Goal: Information Seeking & Learning: Learn about a topic

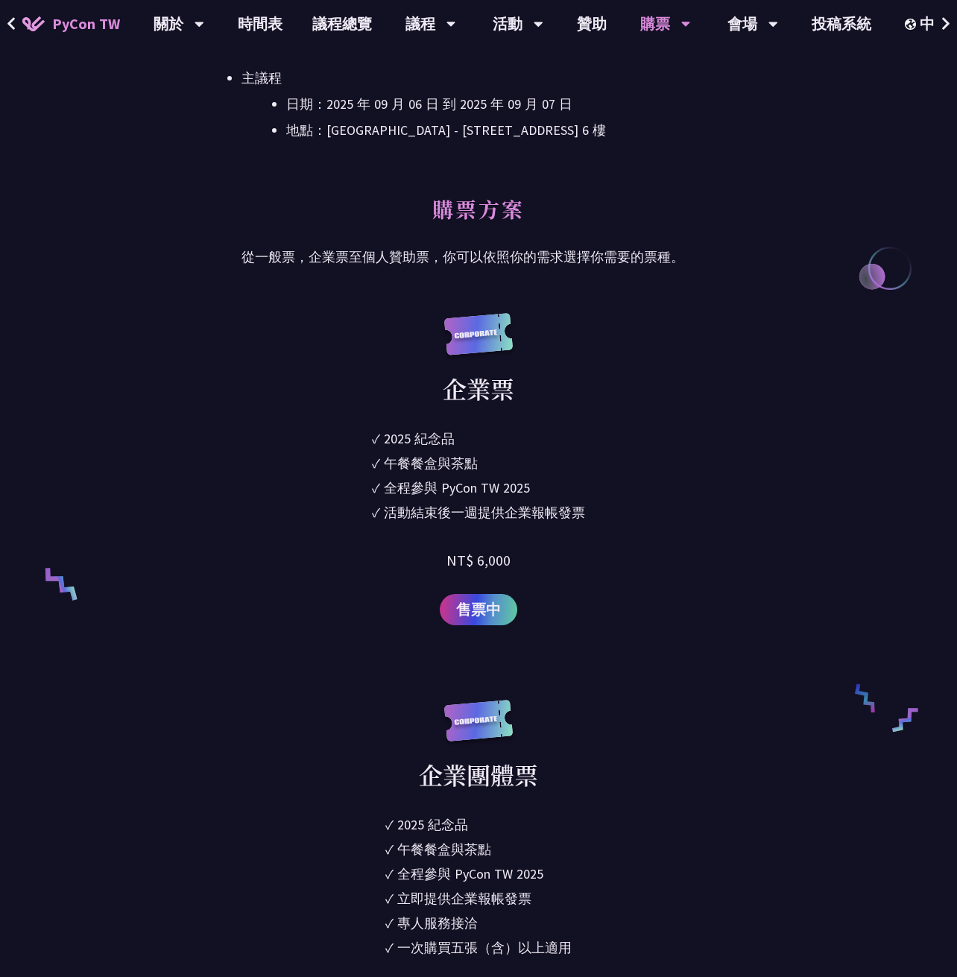
scroll to position [894, 0]
click at [470, 604] on span "售票中" at bounding box center [478, 610] width 45 height 22
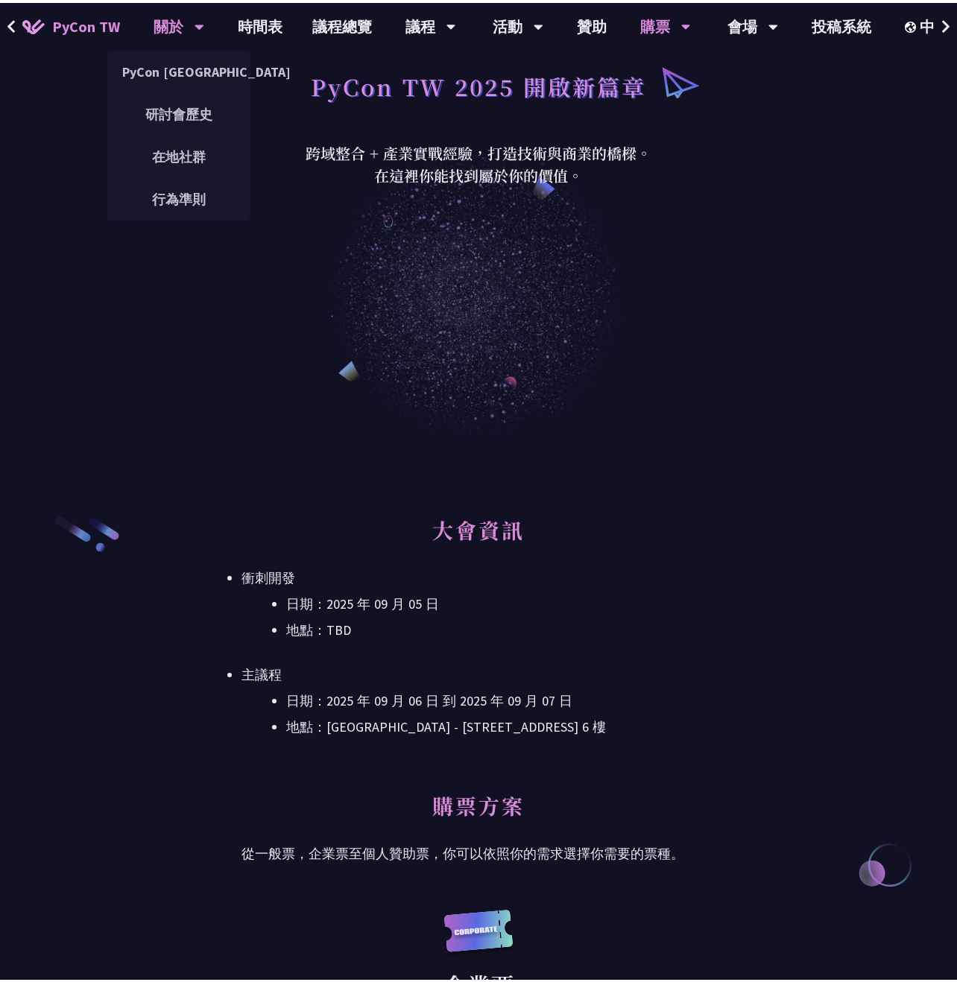
scroll to position [298, 0]
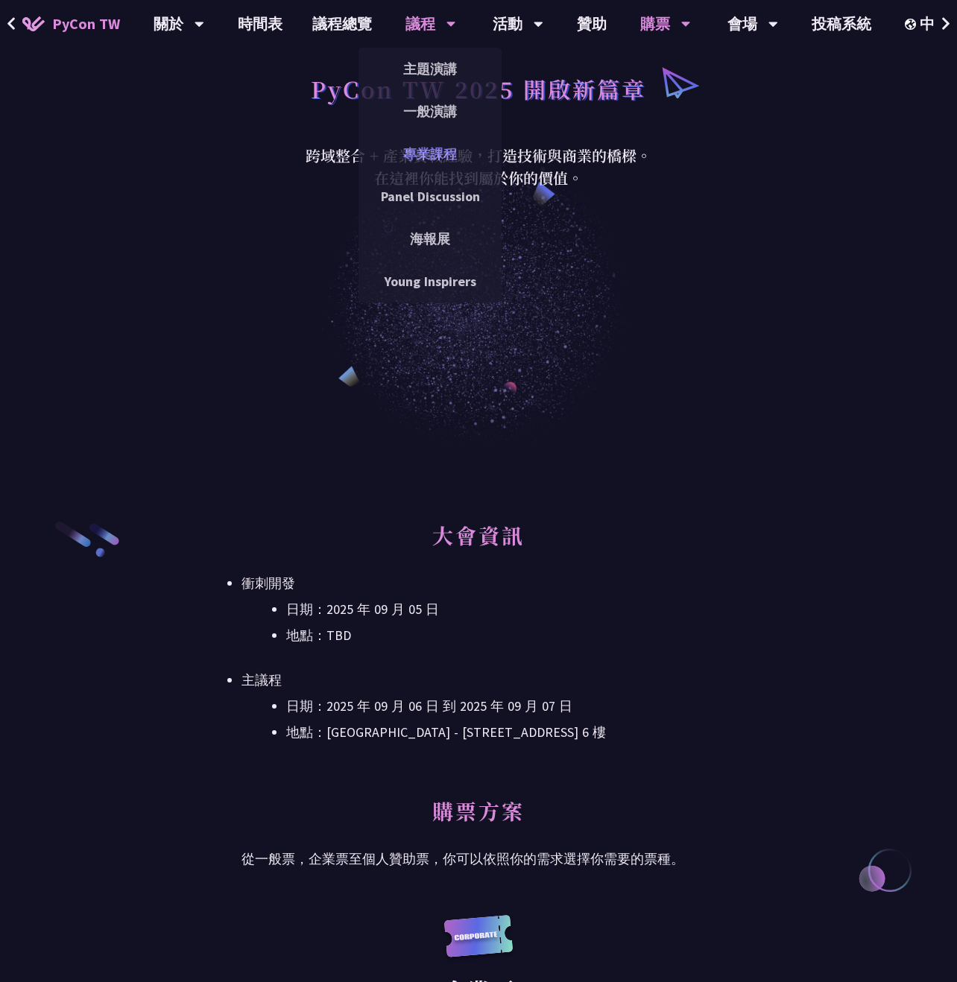
click at [427, 159] on link "專業課程" at bounding box center [430, 153] width 143 height 35
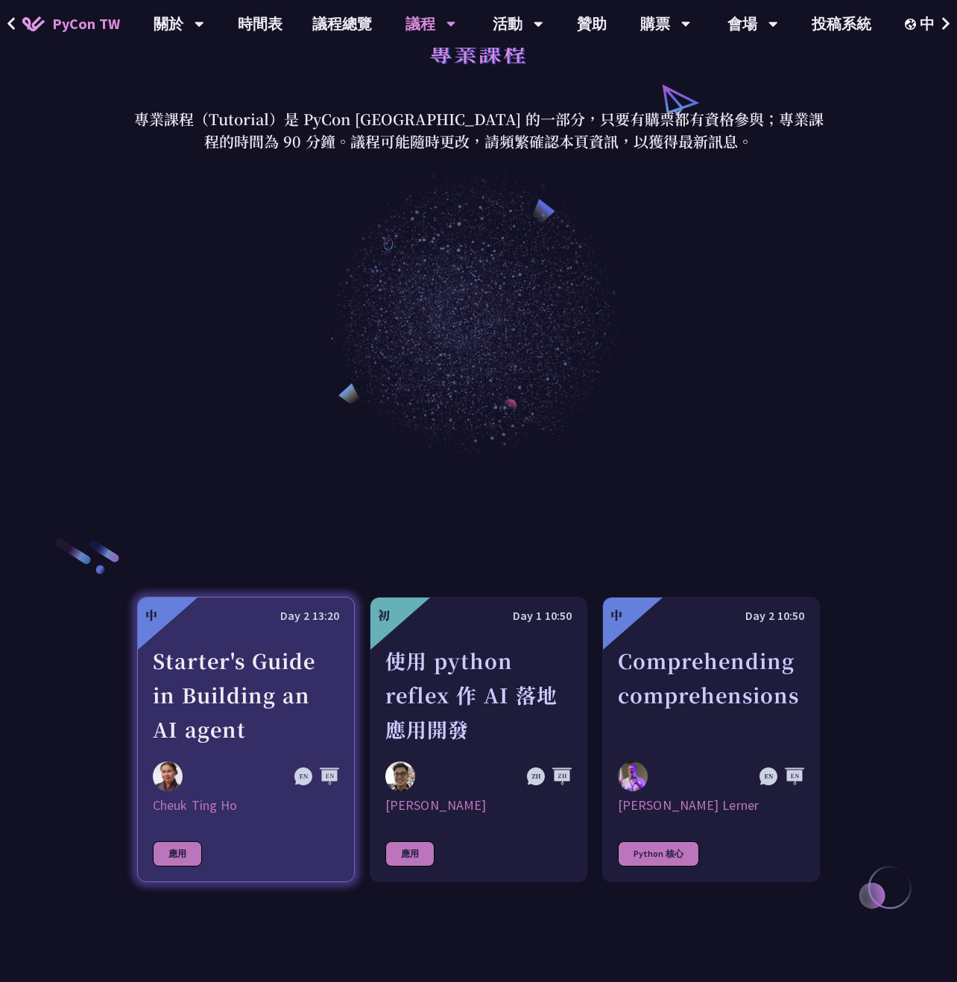
scroll to position [298, 0]
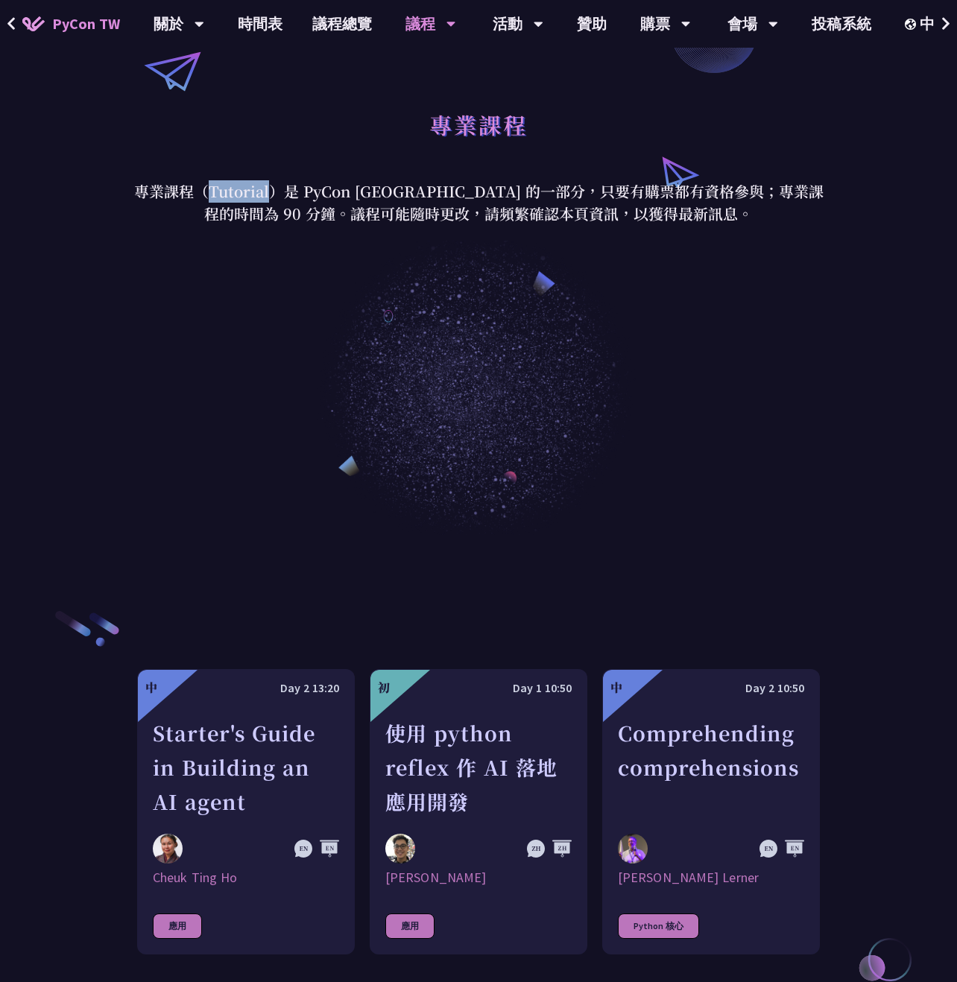
drag, startPoint x: 217, startPoint y: 192, endPoint x: 276, endPoint y: 186, distance: 59.3
click at [276, 186] on p "專業課程（Tutorial）是 PyCon [GEOGRAPHIC_DATA] 的一部分，只要有購票都有資格參與；專業課程的時間為 90 分鐘。議程可能隨時更…" at bounding box center [478, 202] width 693 height 45
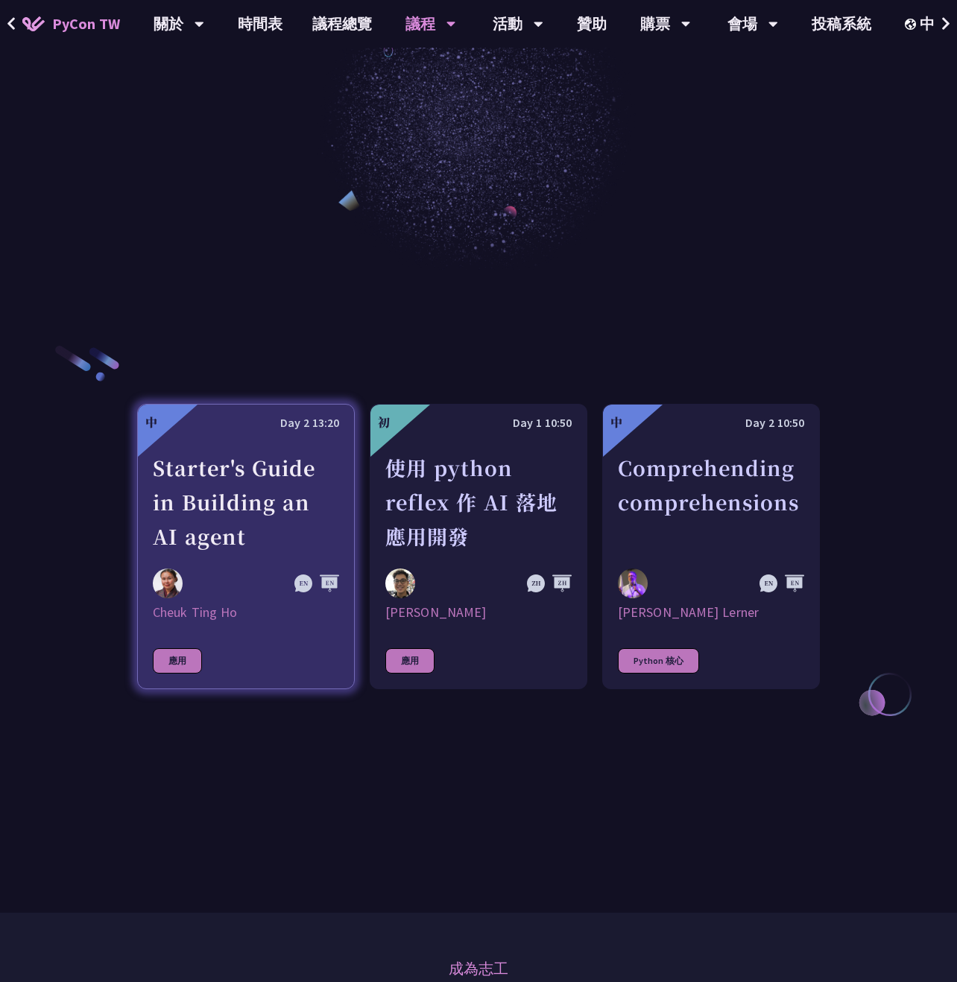
scroll to position [522, 0]
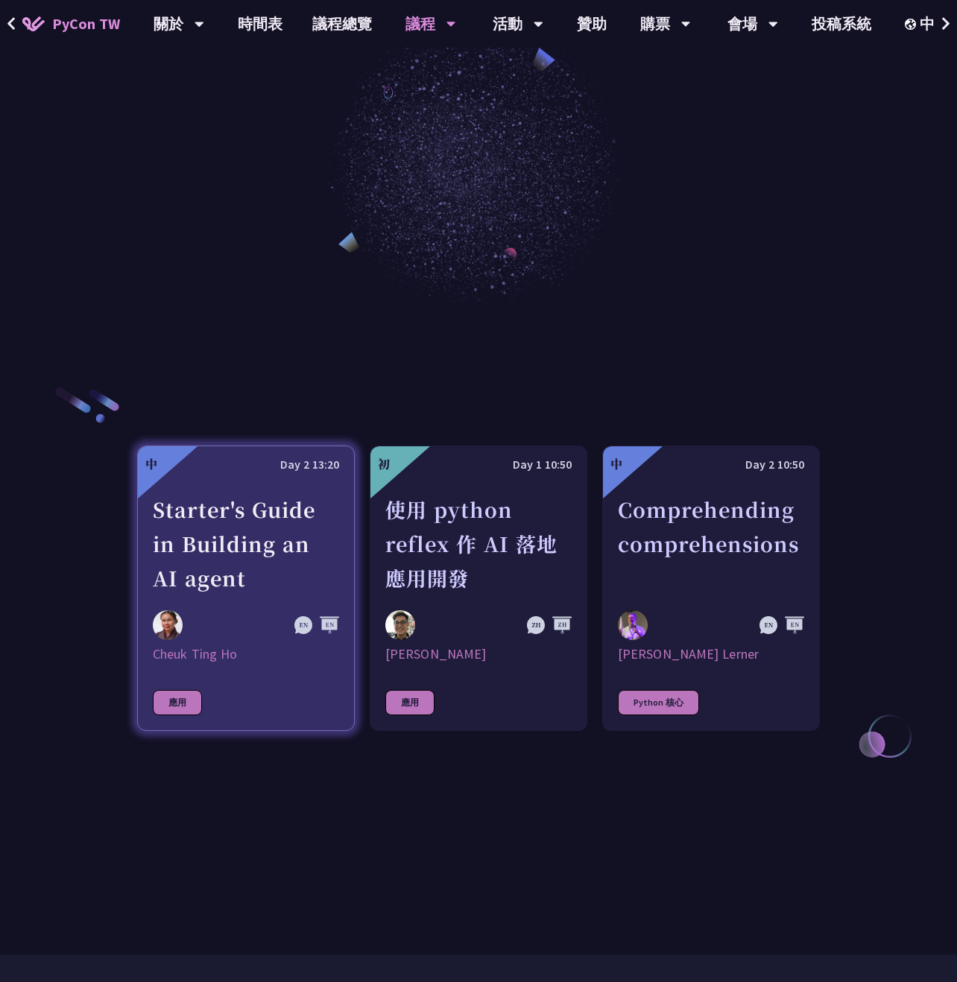
click at [226, 569] on div "Starter's Guide in Building an AI agent" at bounding box center [246, 544] width 186 height 103
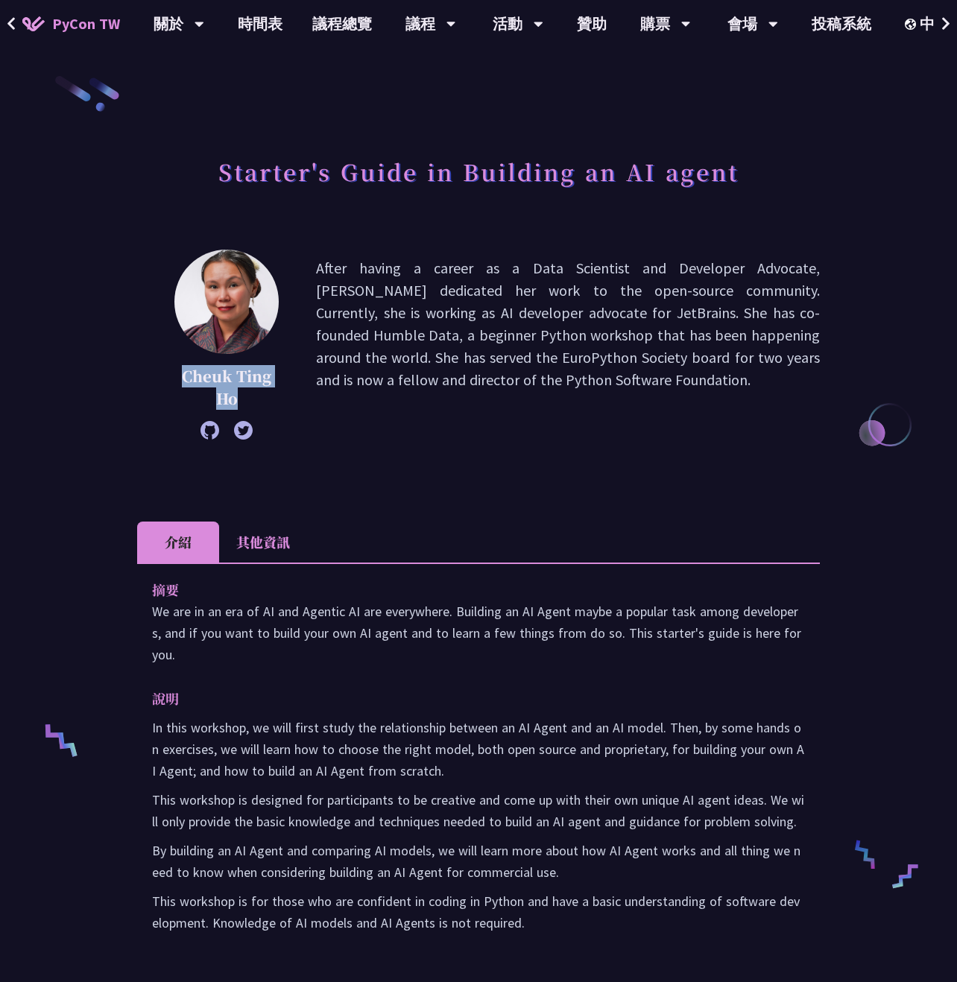
drag, startPoint x: 180, startPoint y: 377, endPoint x: 245, endPoint y: 400, distance: 68.8
click at [245, 400] on p "Cheuk Ting Ho" at bounding box center [226, 387] width 104 height 45
click at [241, 551] on li "其他資訊" at bounding box center [263, 542] width 88 height 41
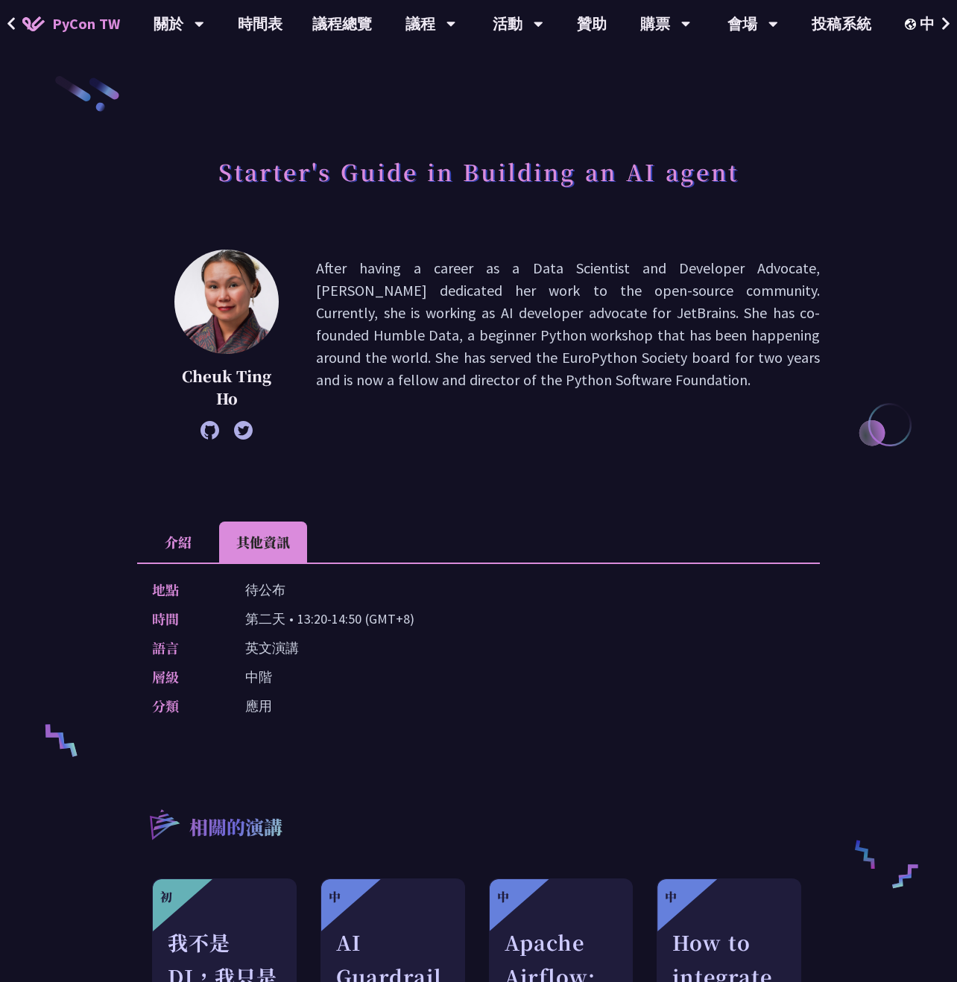
click at [160, 551] on li "介紹" at bounding box center [178, 542] width 82 height 41
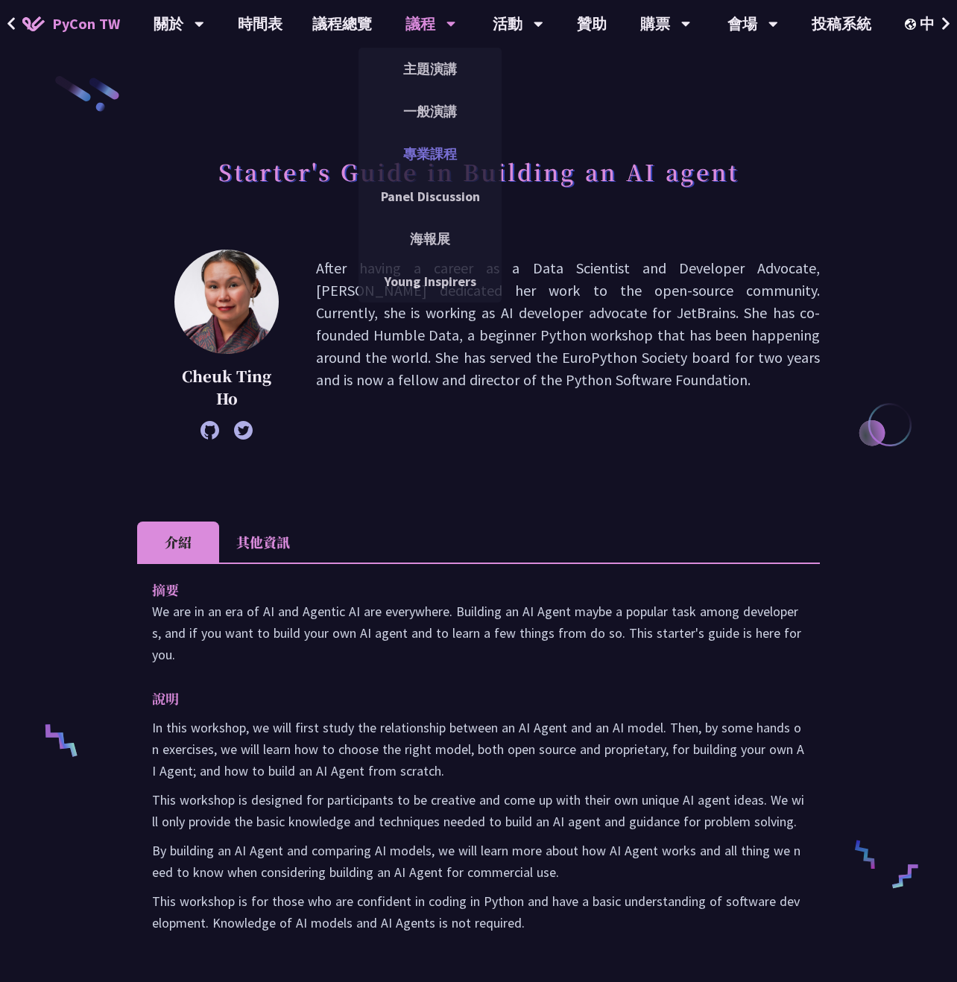
click at [429, 158] on link "專業課程" at bounding box center [430, 153] width 143 height 35
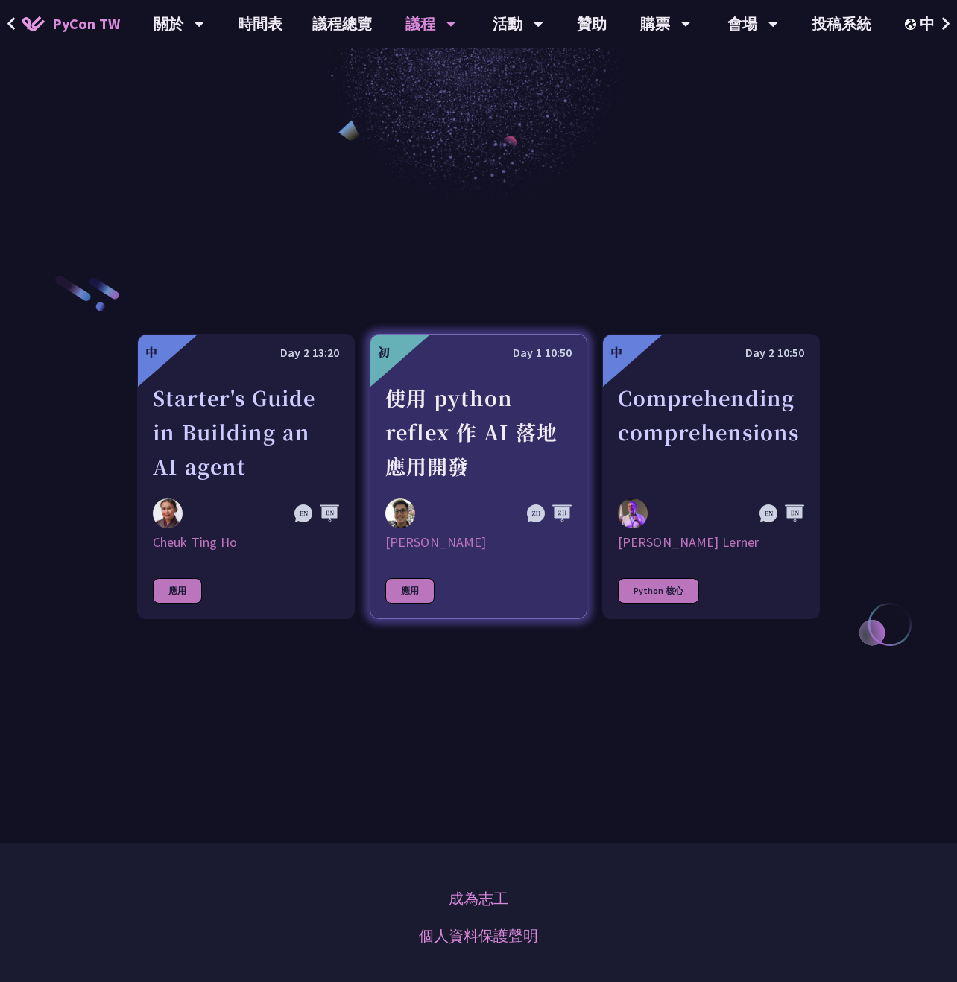
scroll to position [596, 0]
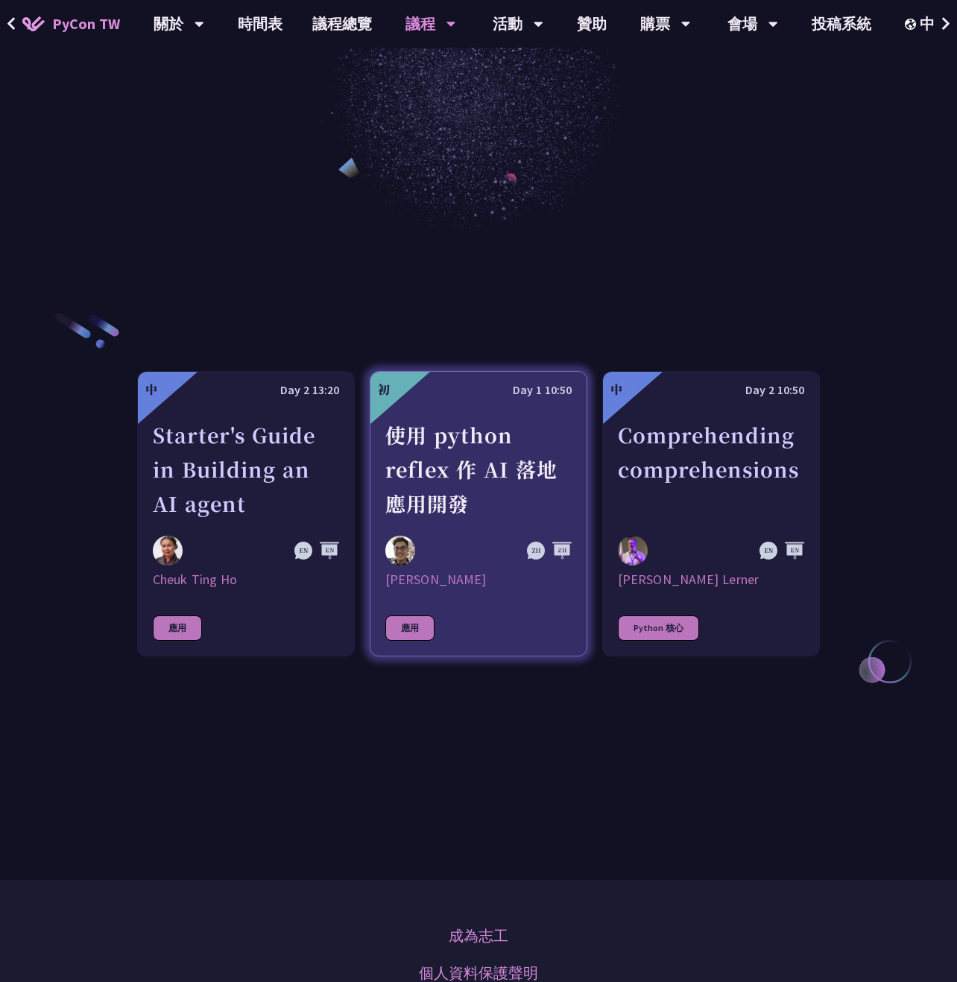
click at [473, 553] on div at bounding box center [450, 551] width 130 height 30
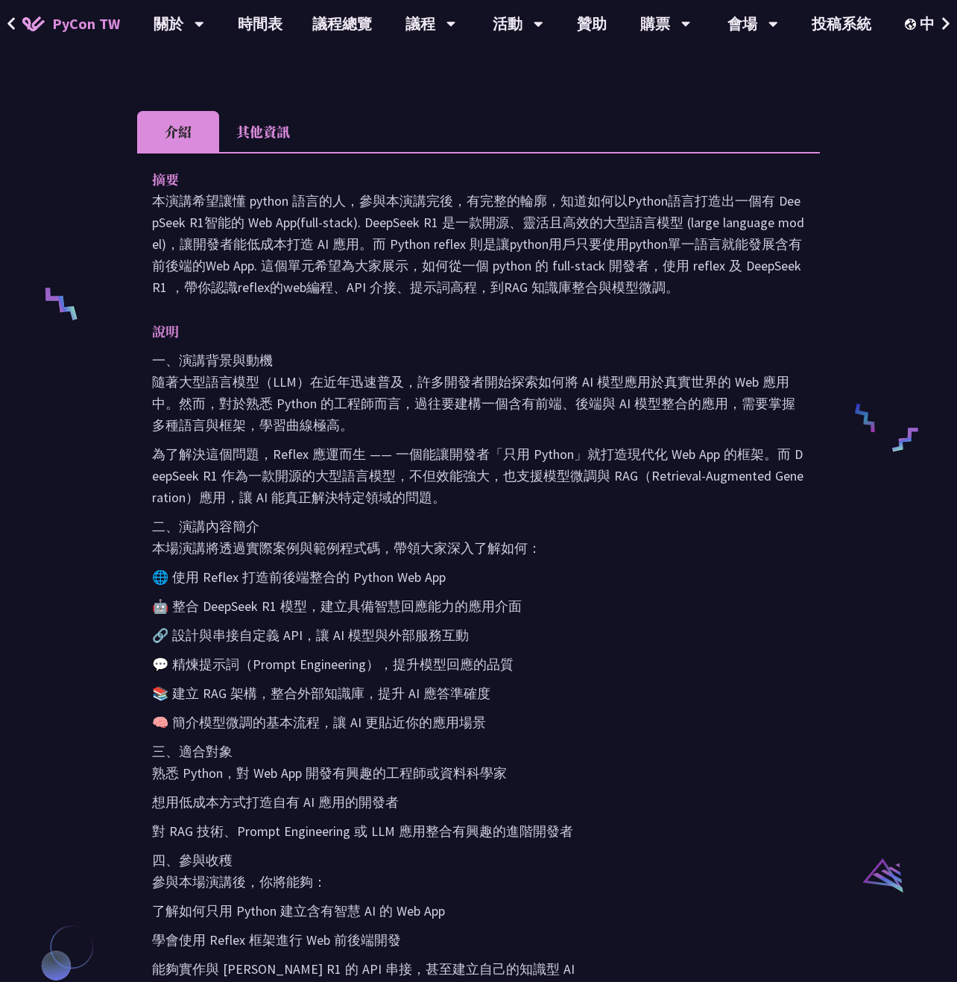
scroll to position [447, 0]
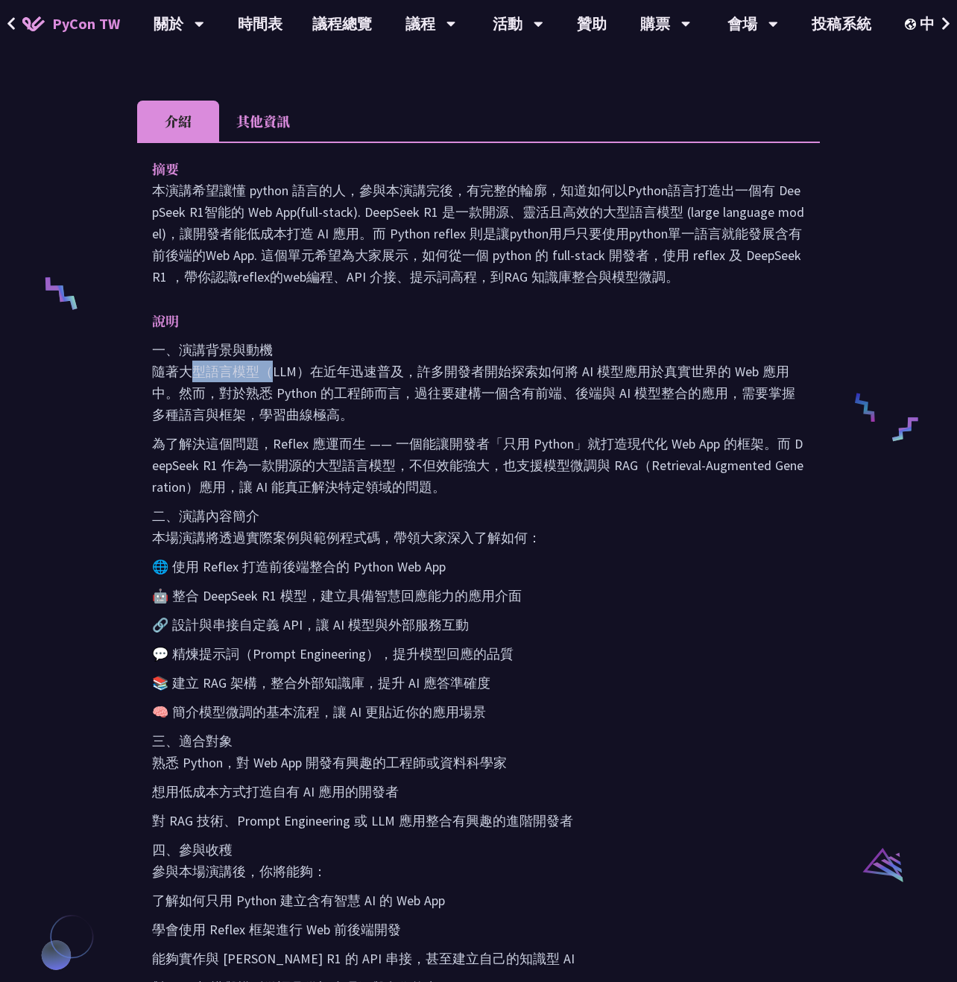
drag, startPoint x: 180, startPoint y: 347, endPoint x: 262, endPoint y: 347, distance: 81.2
click at [262, 347] on p "一、演講背景與動機 隨著大型語言模型（LLM）在近年迅速普及，許多開發者開始探索如何將 AI 模型應用於真實世界的 Web 應用中。然而，對於熟悉 Pytho…" at bounding box center [478, 382] width 653 height 86
click at [319, 433] on p "為了解決這個問題，Reflex 應運而生 —— 一個能讓開發者「只用 Python」就打造現代化 Web App 的框架。而 DeepSeek R1 作為一款…" at bounding box center [478, 465] width 653 height 65
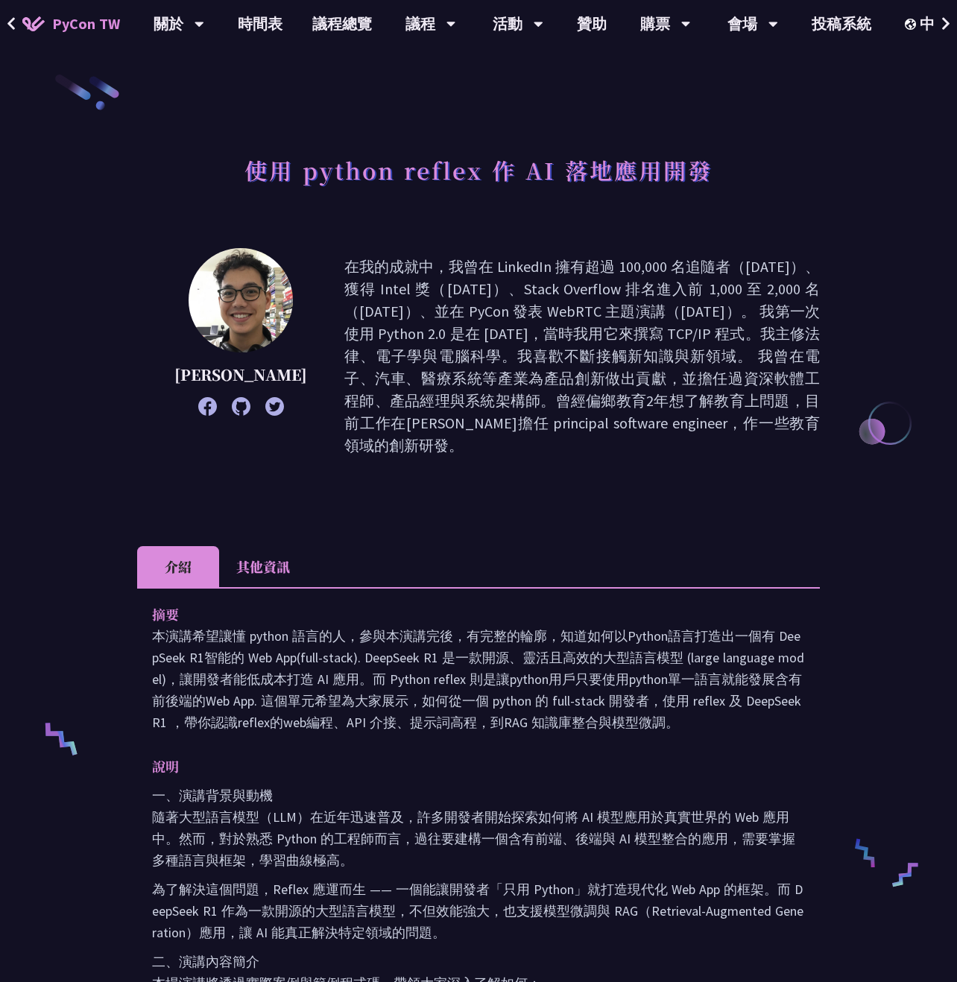
scroll to position [0, 0]
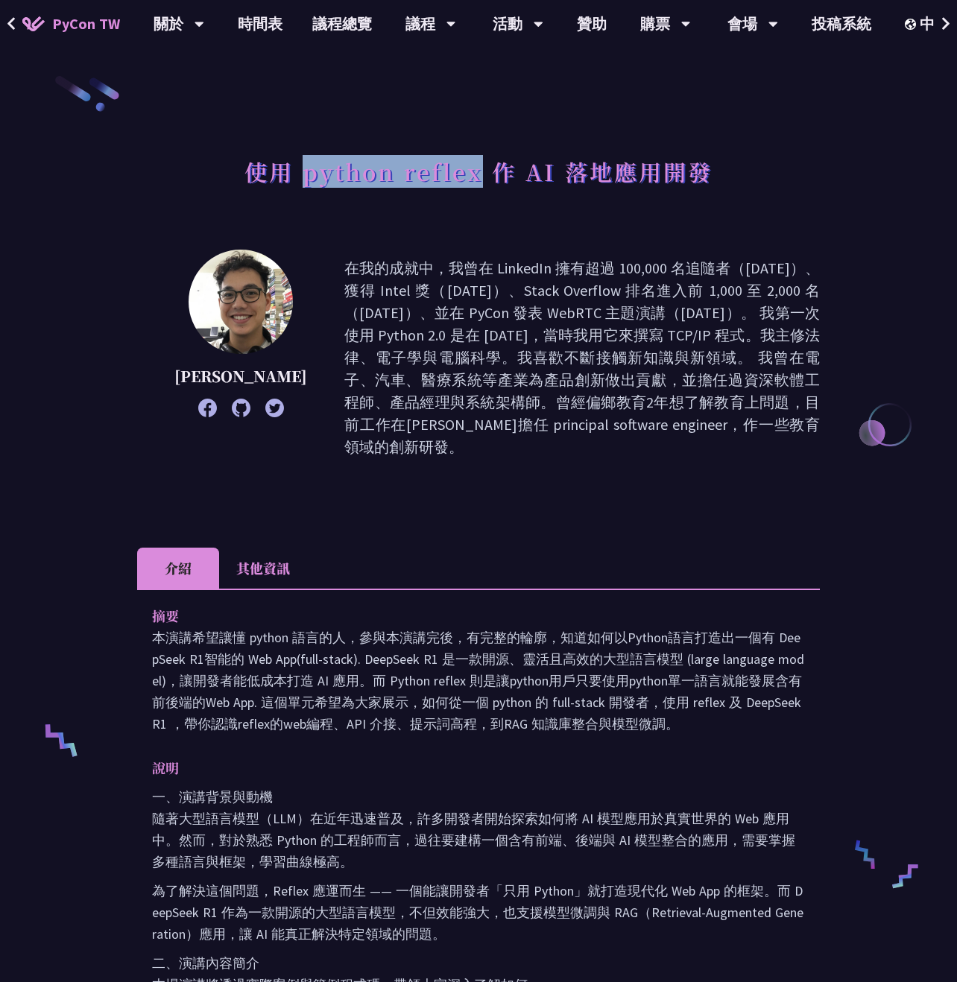
drag, startPoint x: 305, startPoint y: 171, endPoint x: 483, endPoint y: 165, distance: 178.2
click at [483, 165] on h1 "使用 python reflex 作 AI 落地應用開發" at bounding box center [478, 171] width 468 height 45
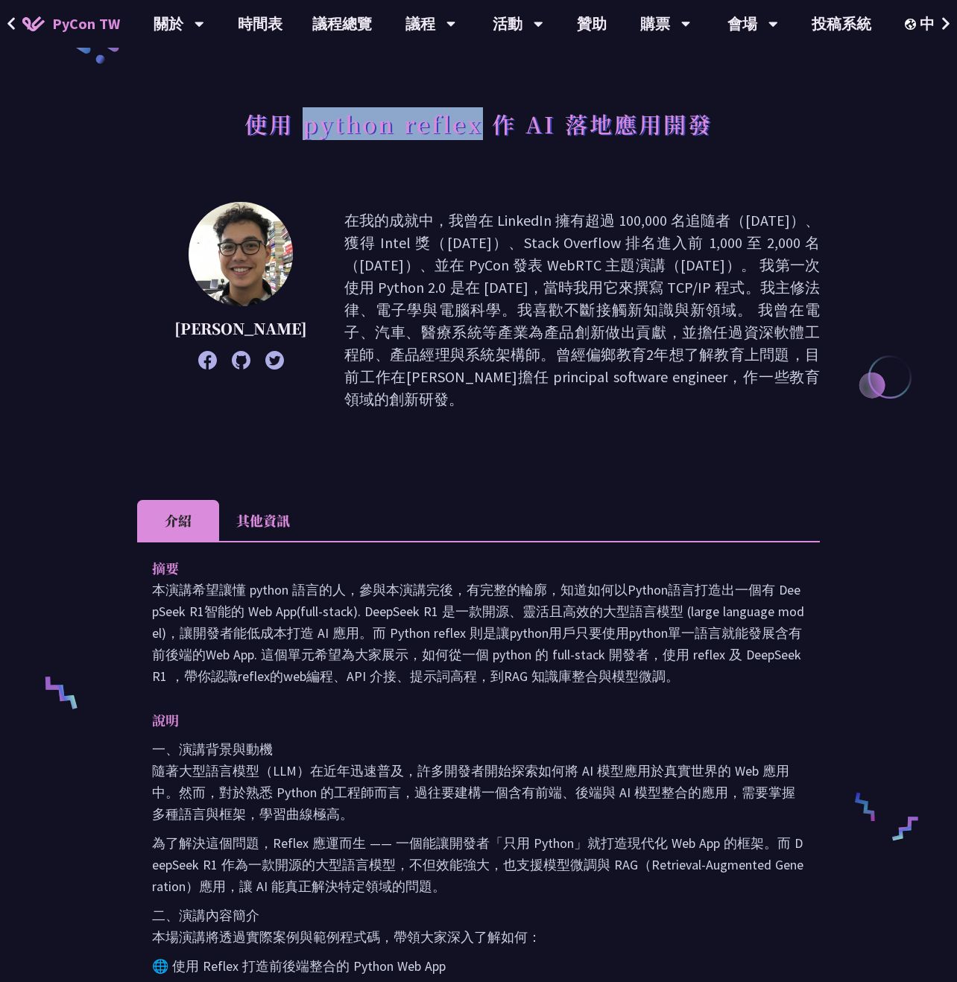
scroll to position [75, 0]
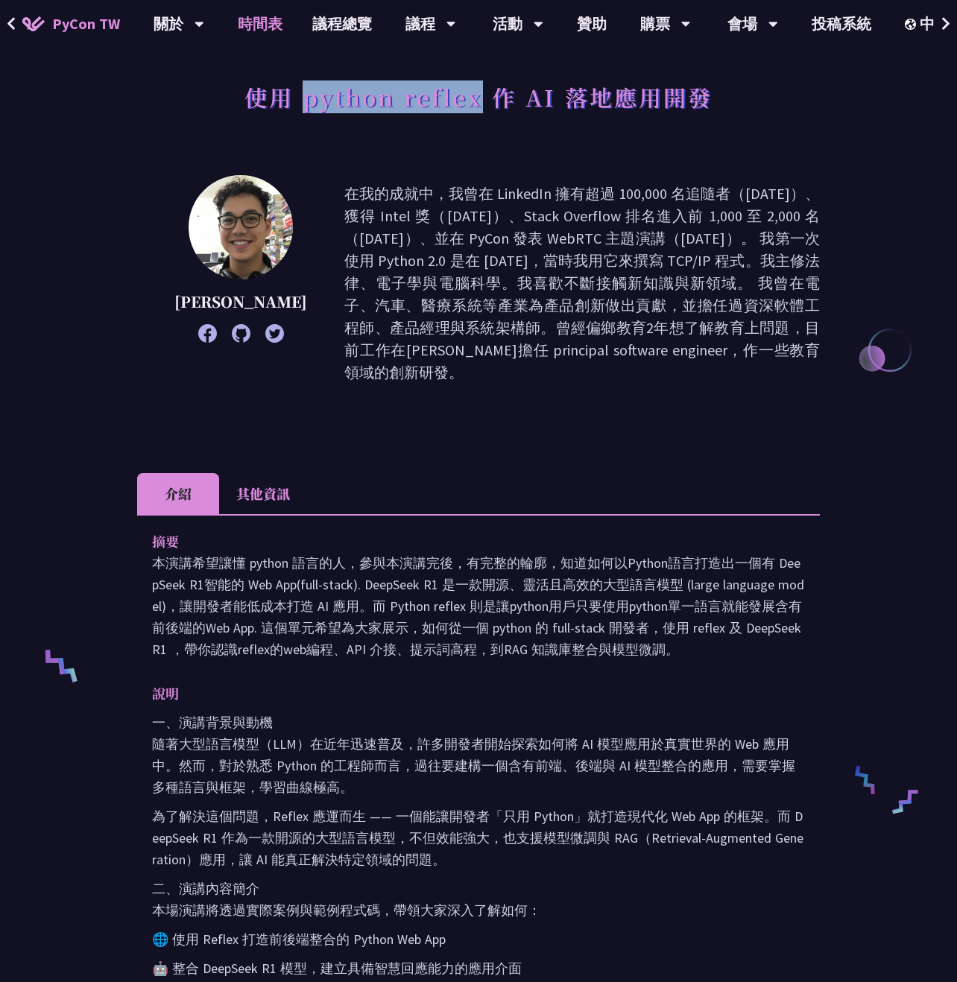
click at [266, 28] on link "時間表" at bounding box center [260, 24] width 75 height 48
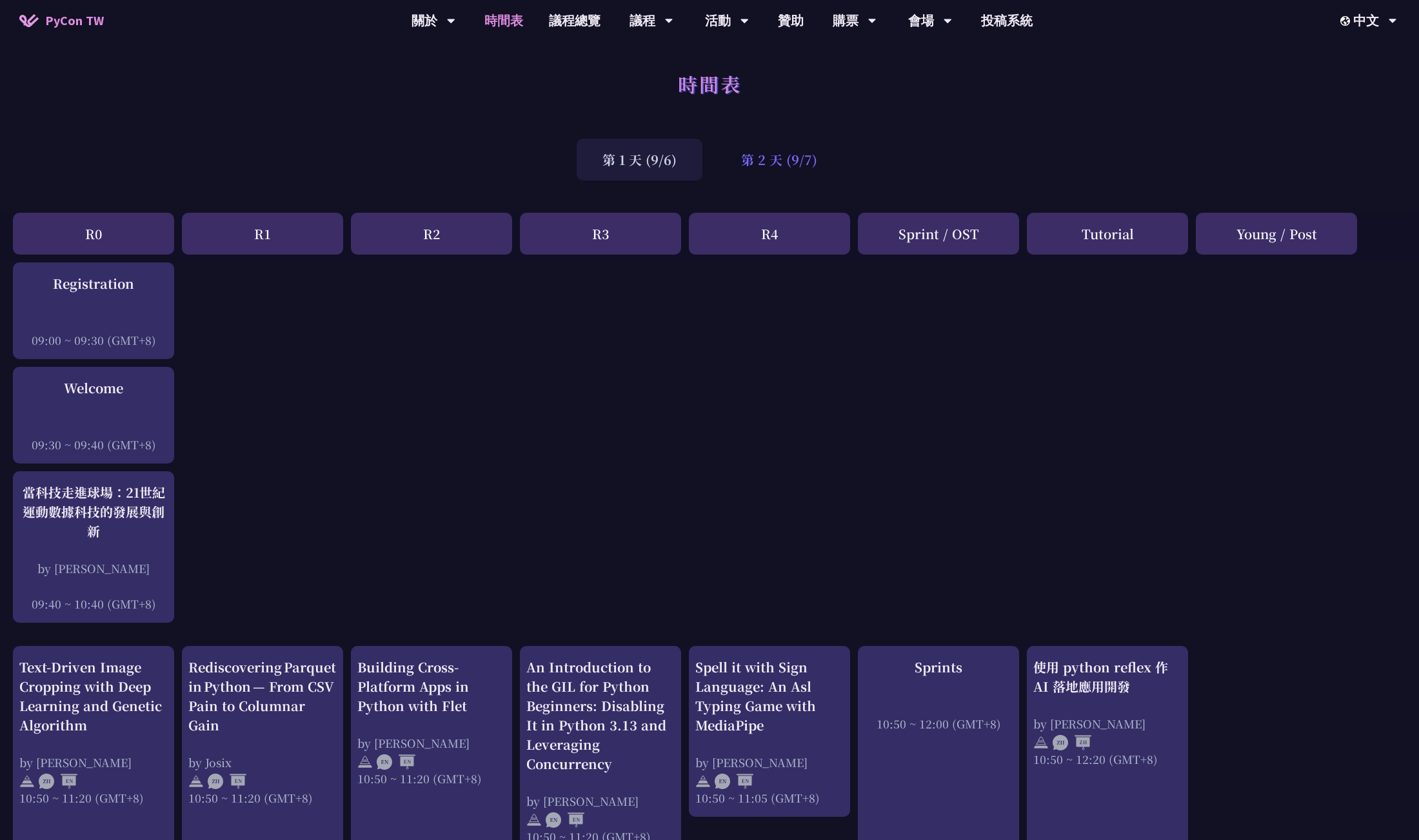
click at [758, 162] on div "第 2 天 (9/7)" at bounding box center [780, 159] width 128 height 42
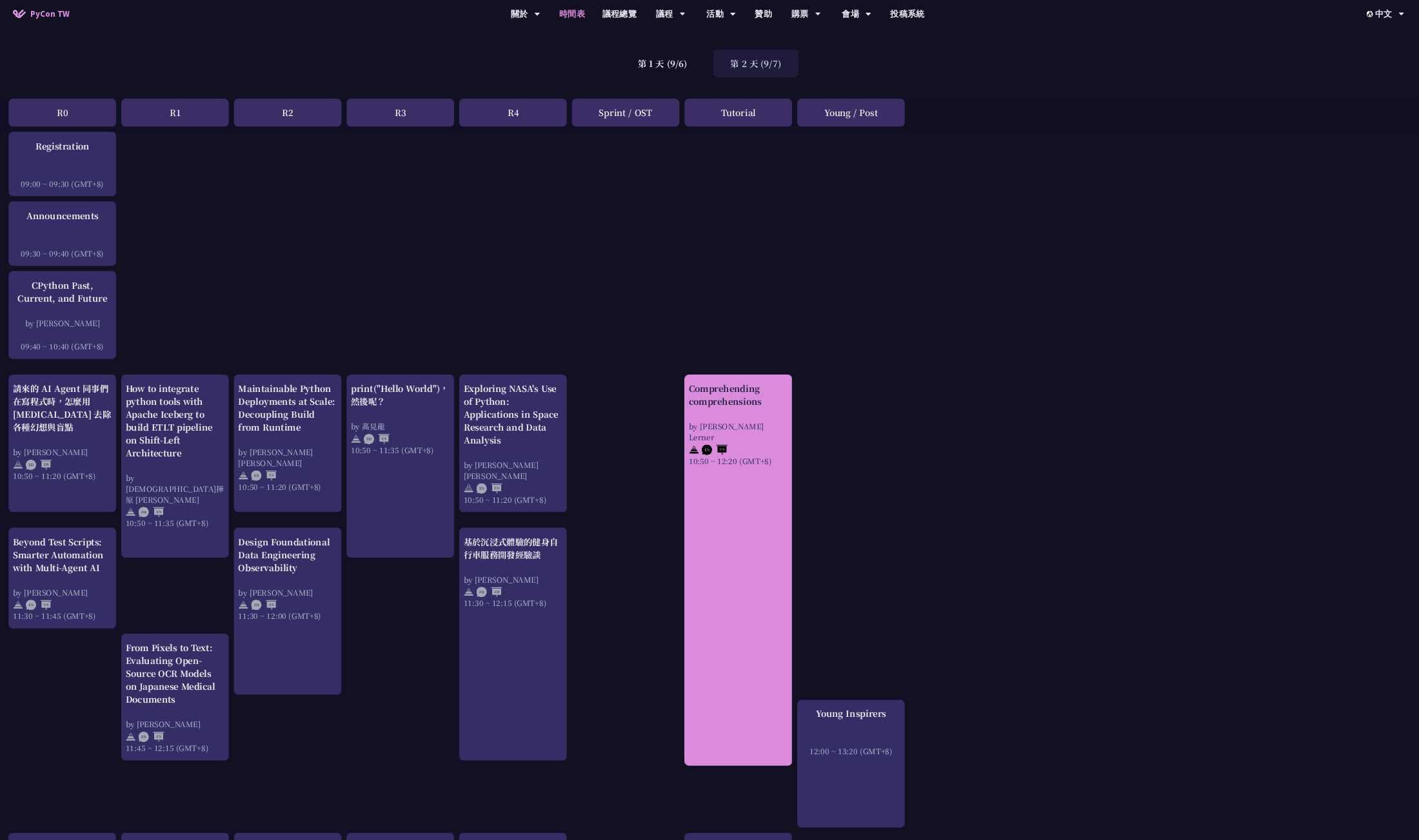
scroll to position [65, 0]
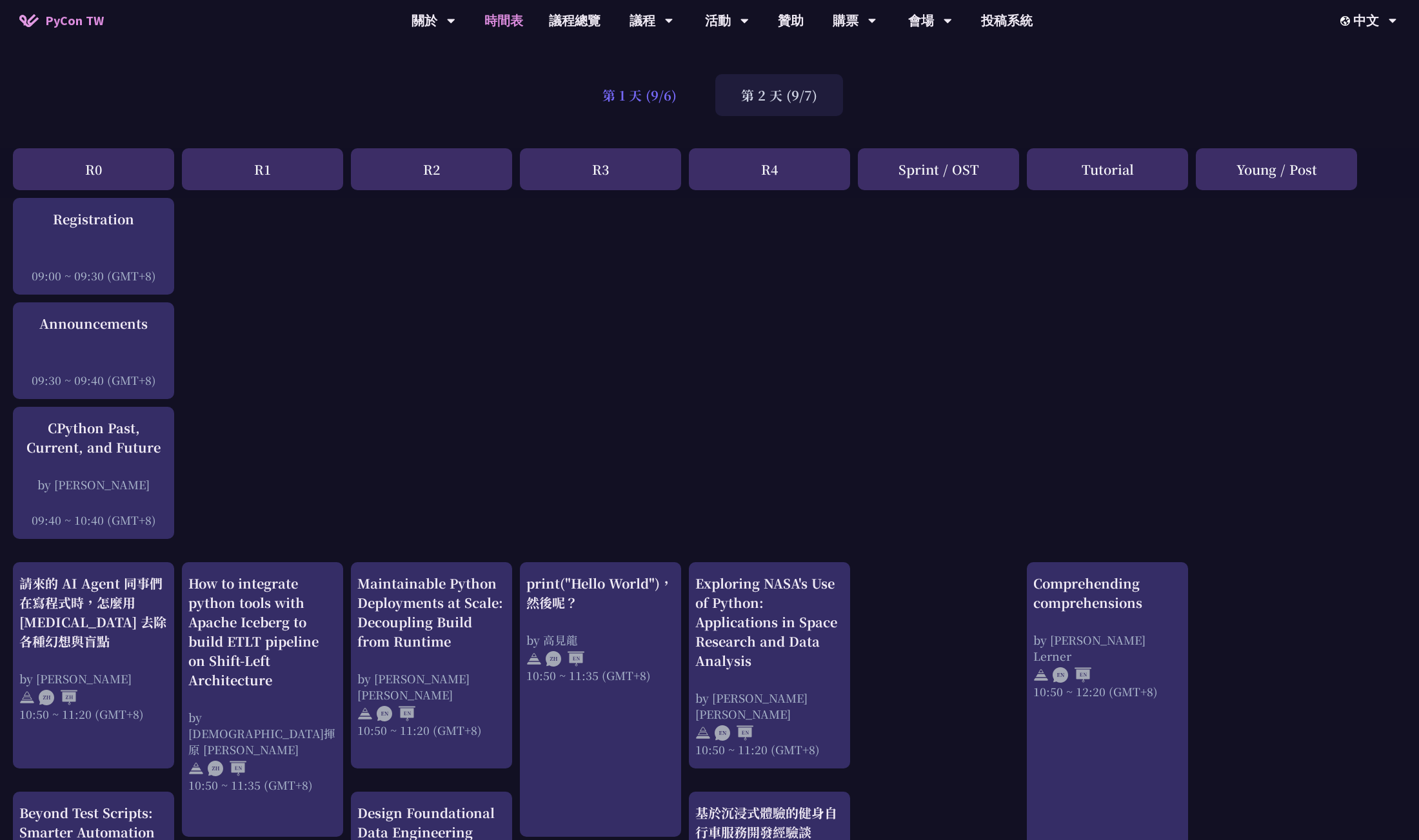
drag, startPoint x: 631, startPoint y: 95, endPoint x: 620, endPoint y: 84, distance: 15.6
click at [631, 95] on div "第 1 天 (9/6)" at bounding box center [639, 95] width 125 height 42
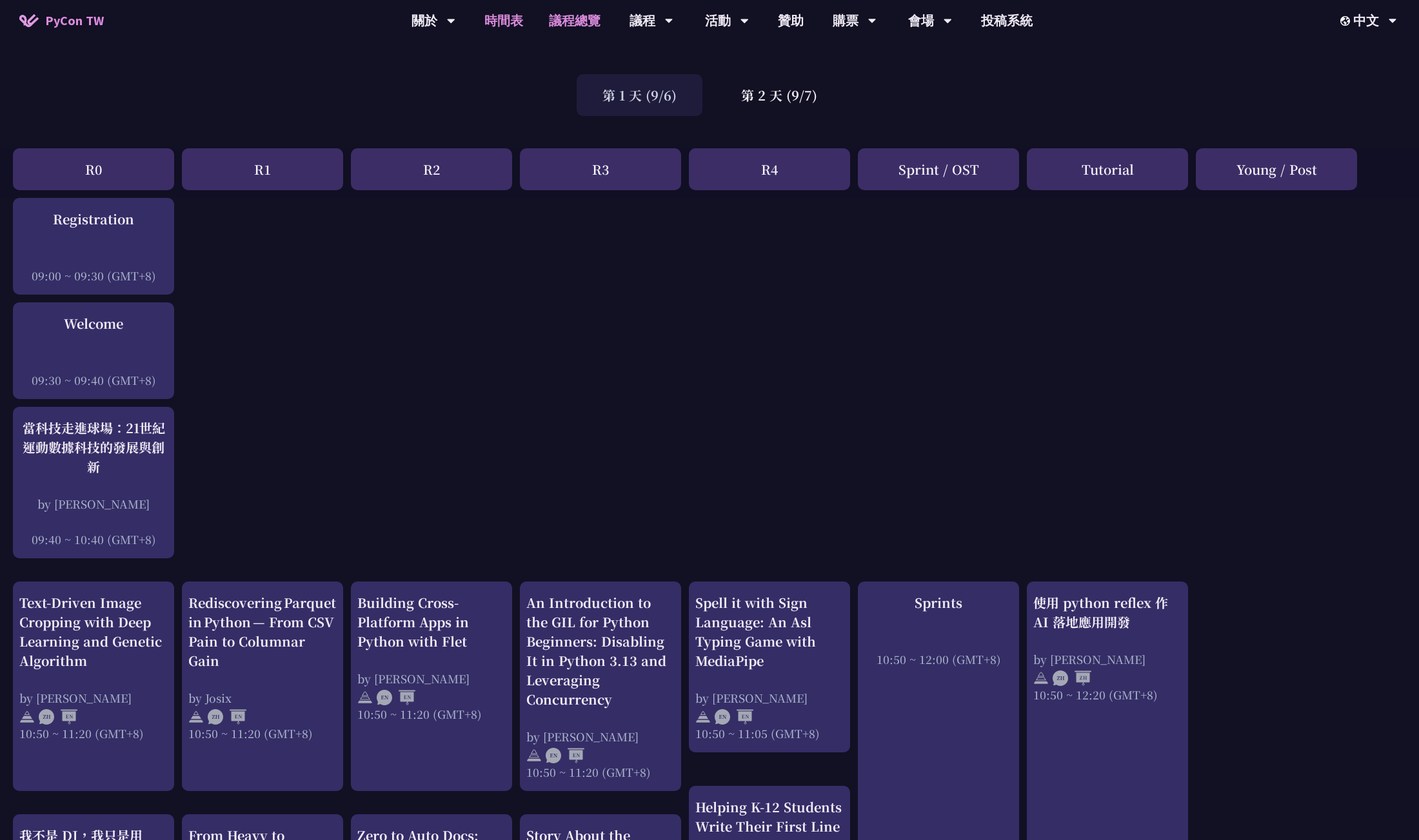
click at [563, 26] on link "議程總覽" at bounding box center [574, 21] width 77 height 42
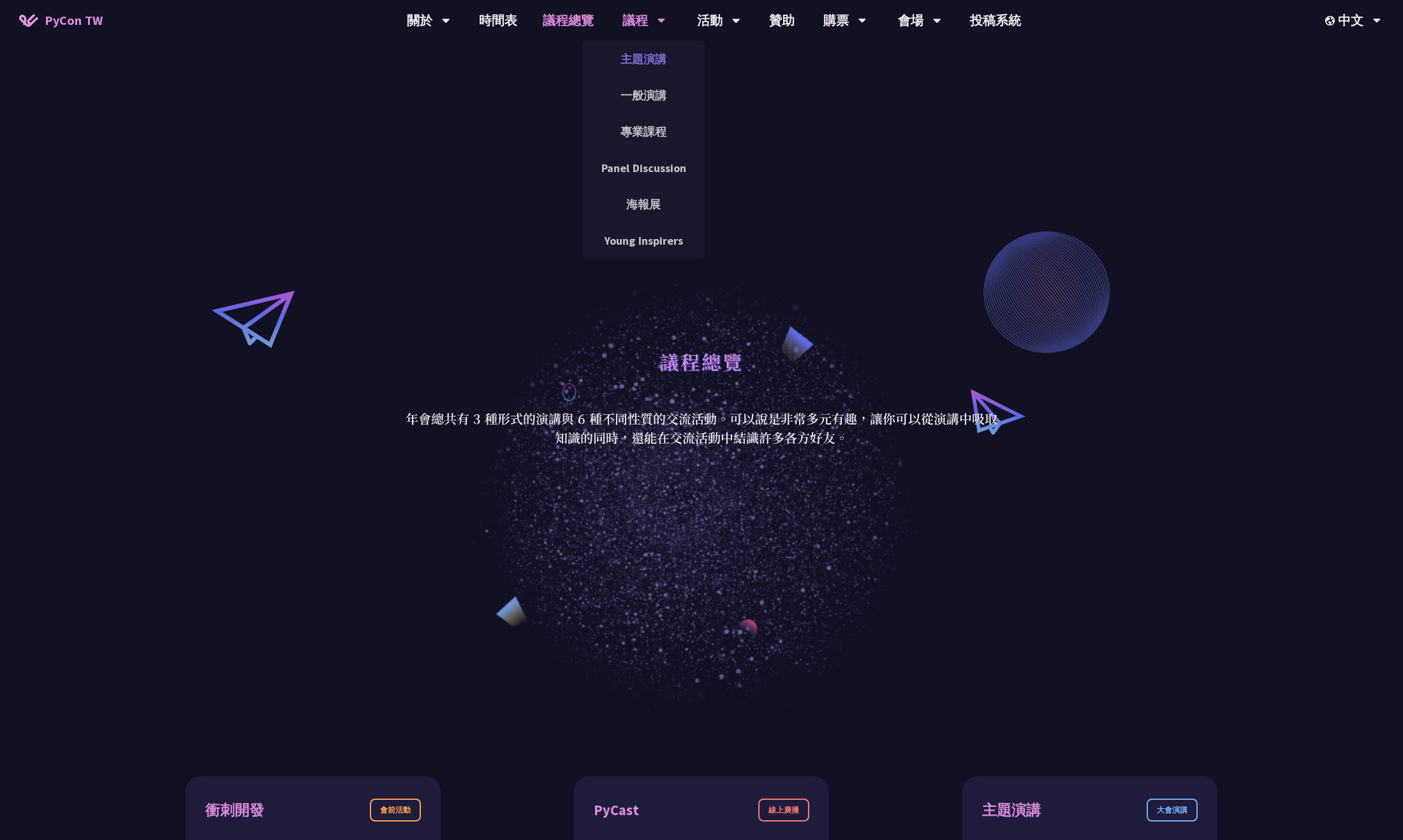
click at [636, 55] on link "主題演講" at bounding box center [643, 58] width 122 height 30
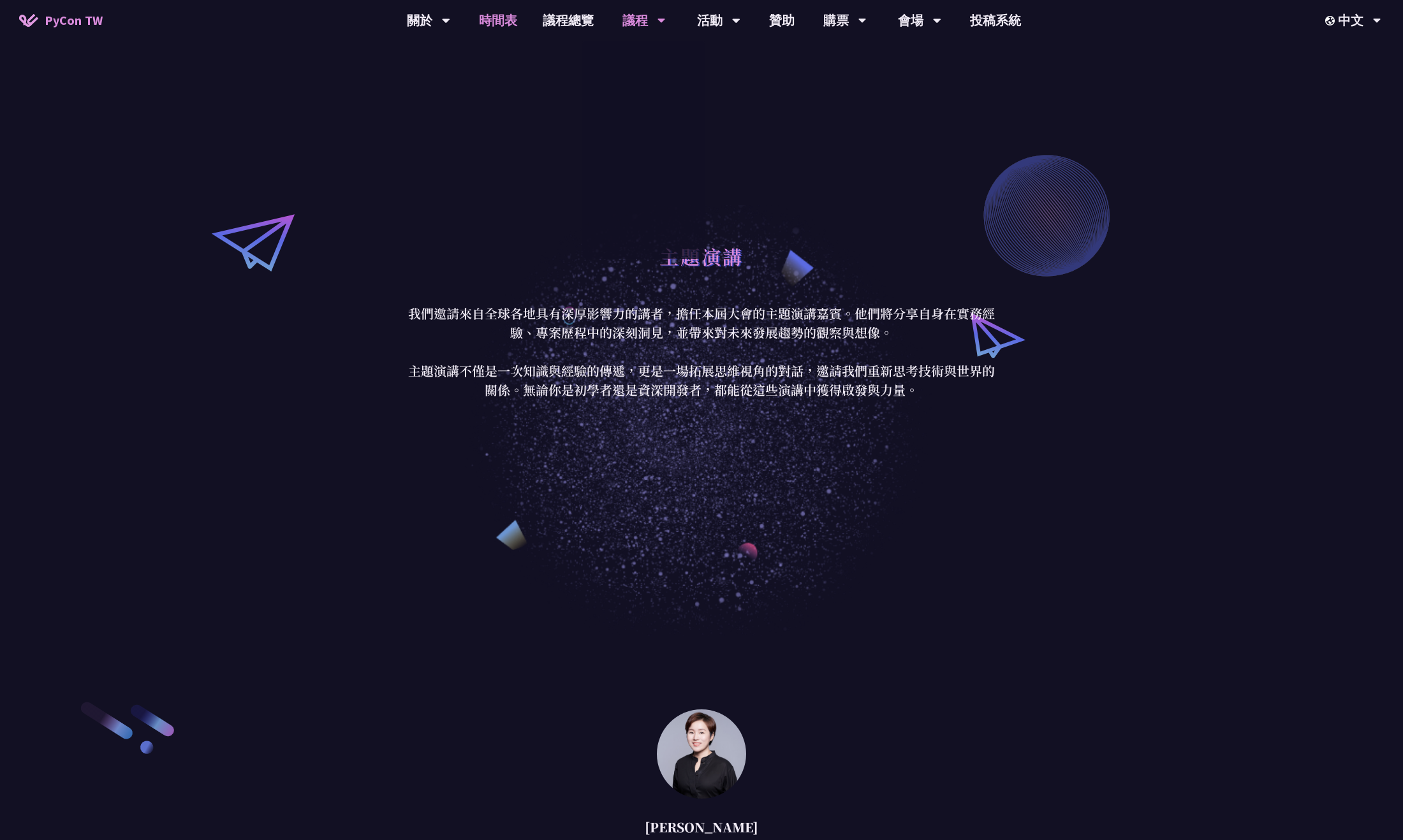
click at [484, 21] on link "時間表" at bounding box center [498, 21] width 64 height 41
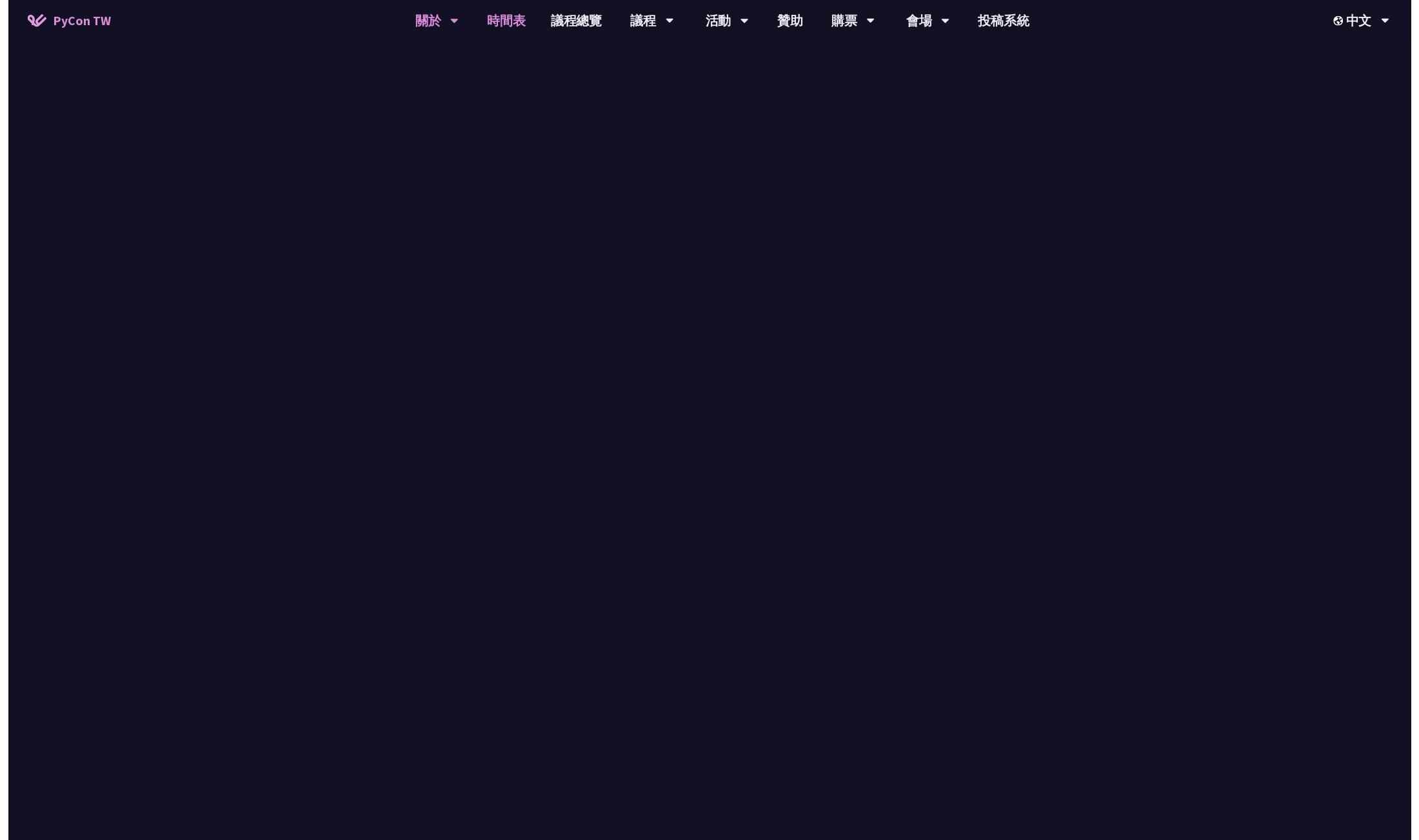
scroll to position [65, 0]
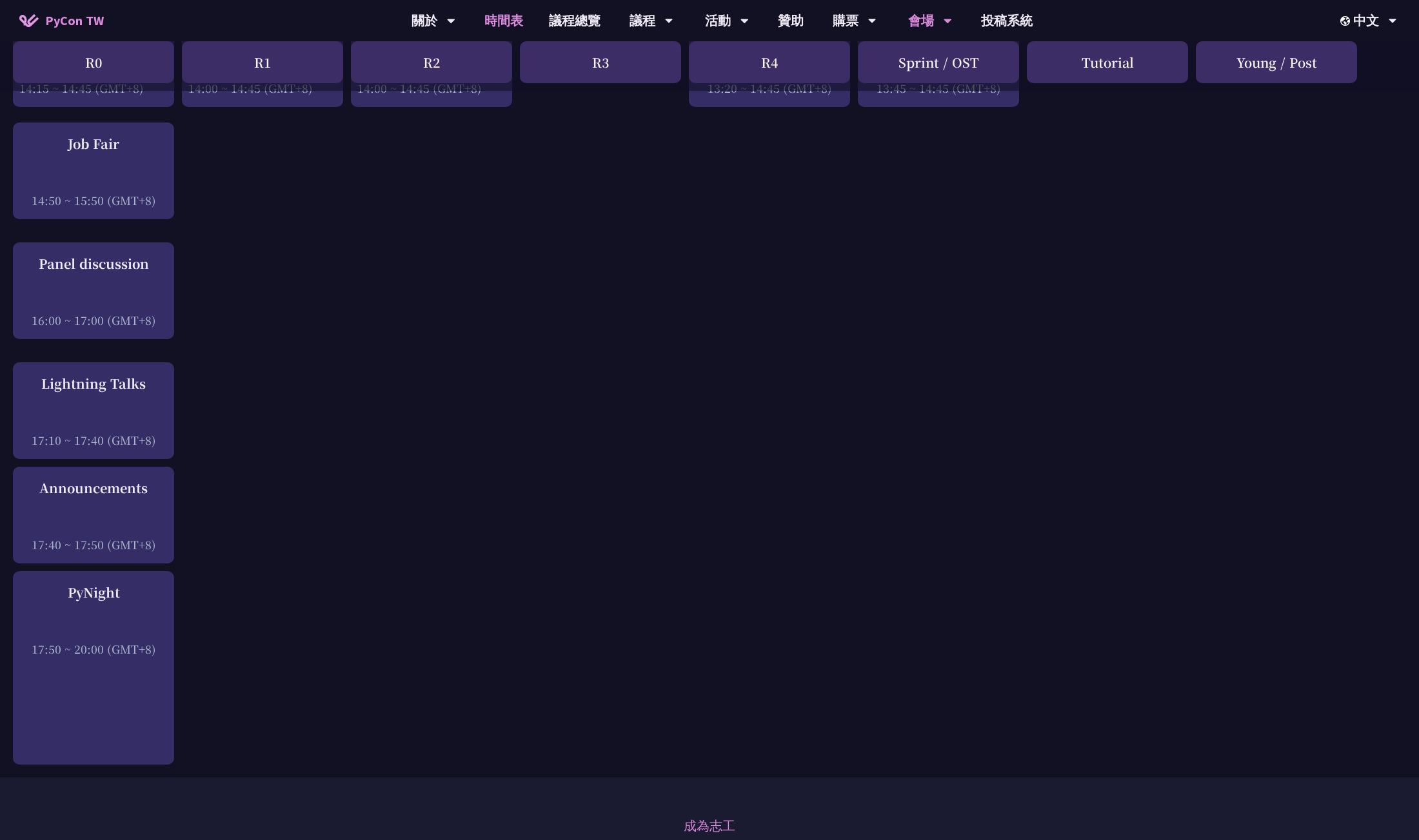
scroll to position [1632, 0]
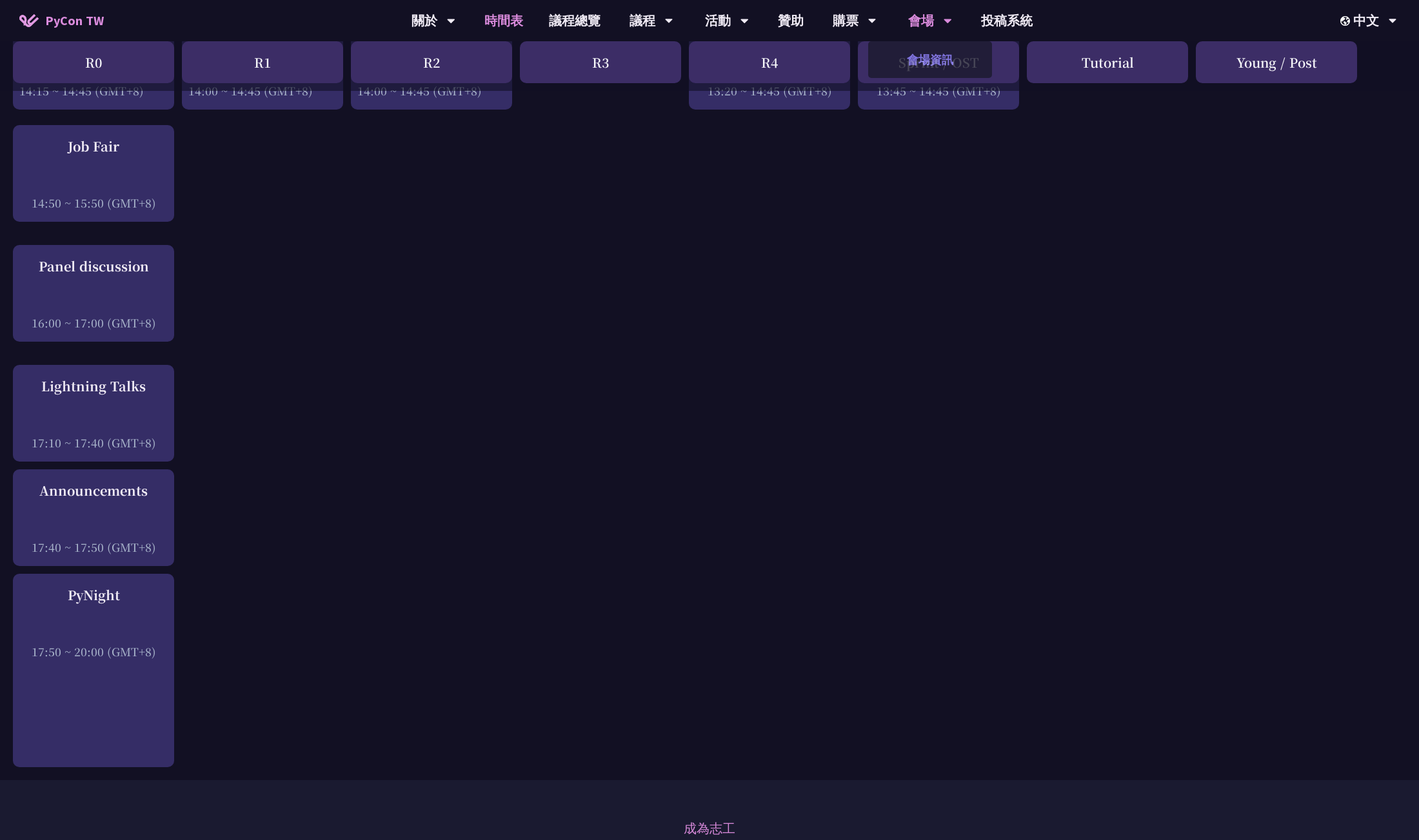
click at [827, 61] on link "會場資訊" at bounding box center [929, 59] width 124 height 30
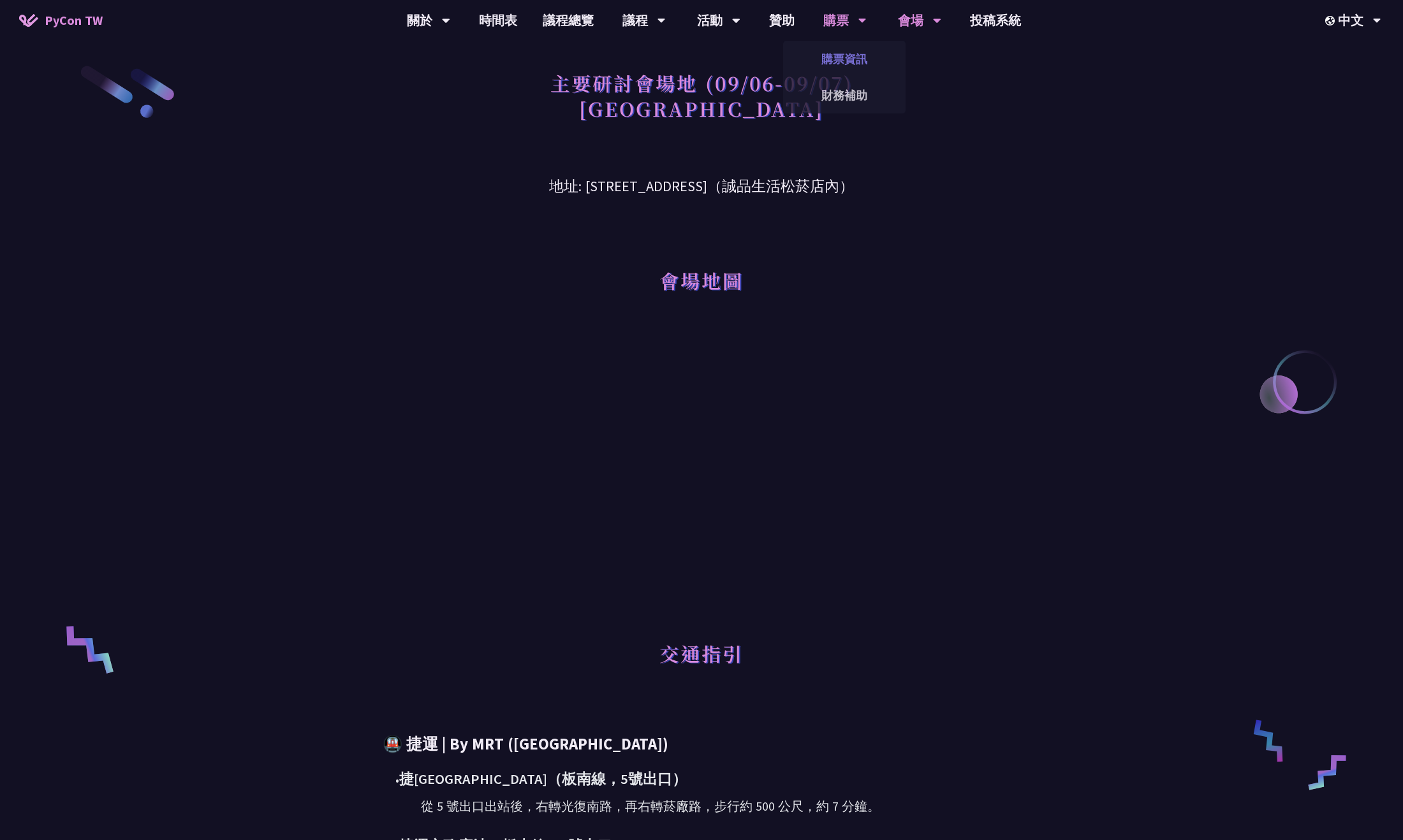
click at [818, 62] on link "購票資訊" at bounding box center [844, 58] width 122 height 30
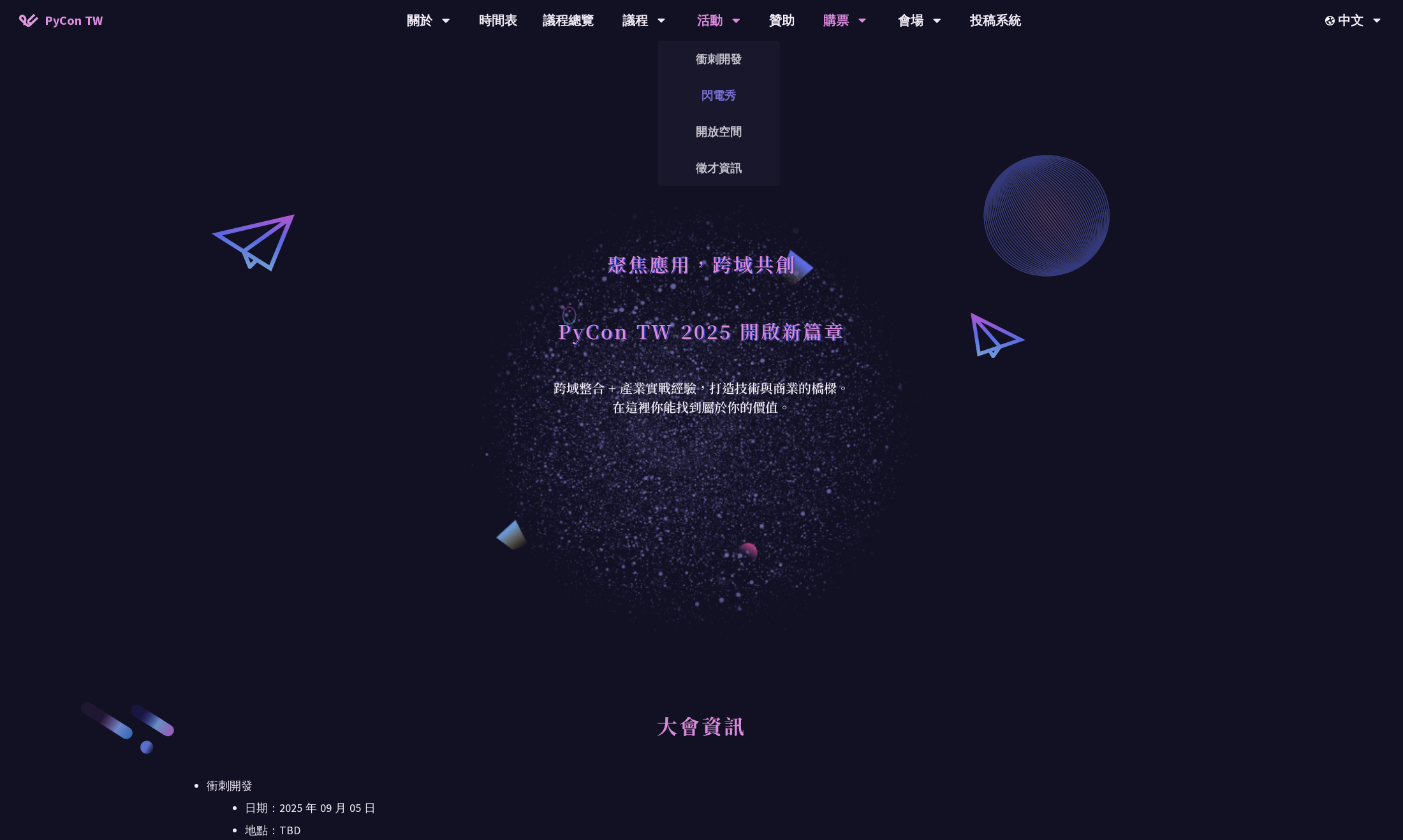
click at [731, 102] on link "閃電秀" at bounding box center [718, 95] width 122 height 30
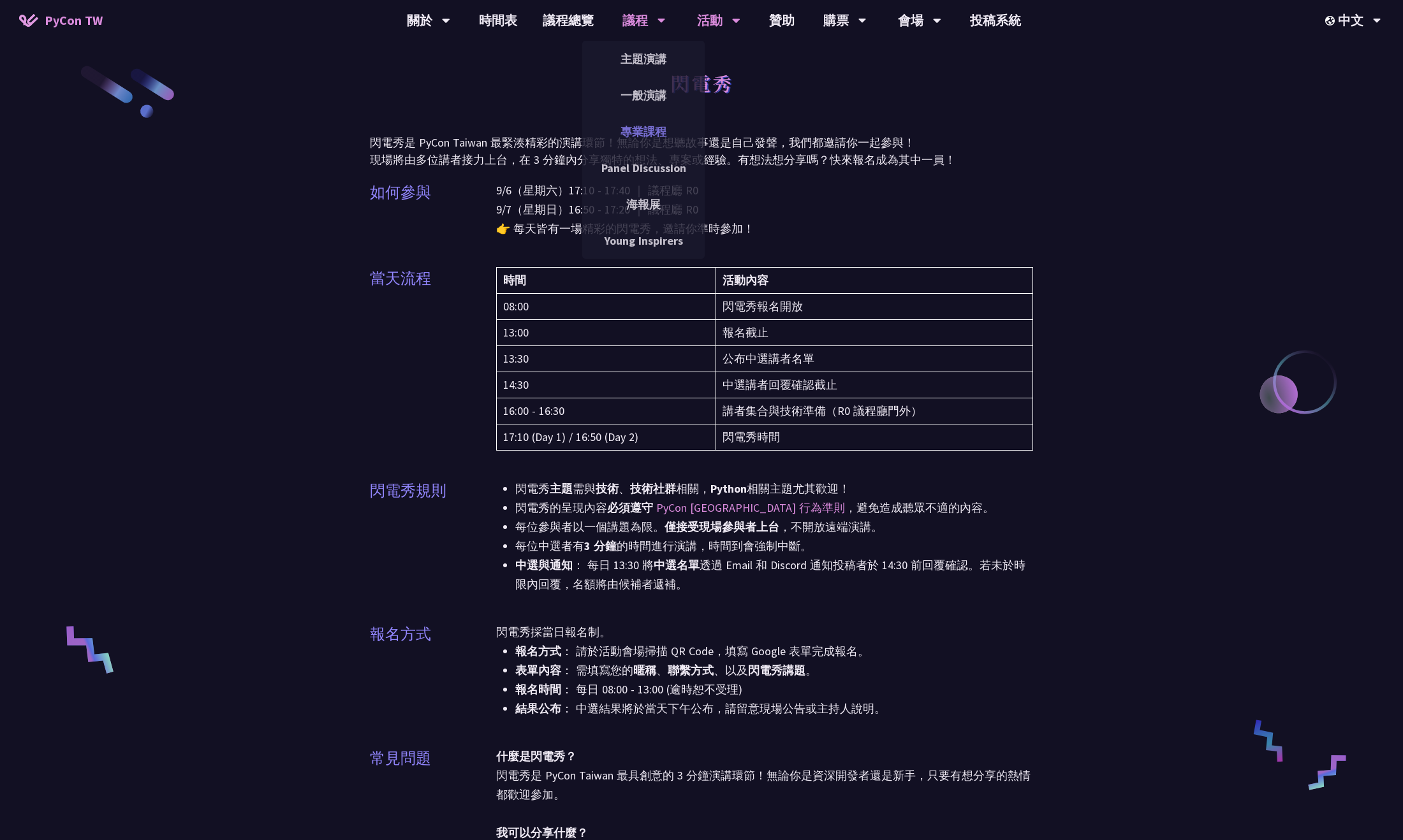
click at [641, 130] on link "專業課程" at bounding box center [643, 131] width 122 height 30
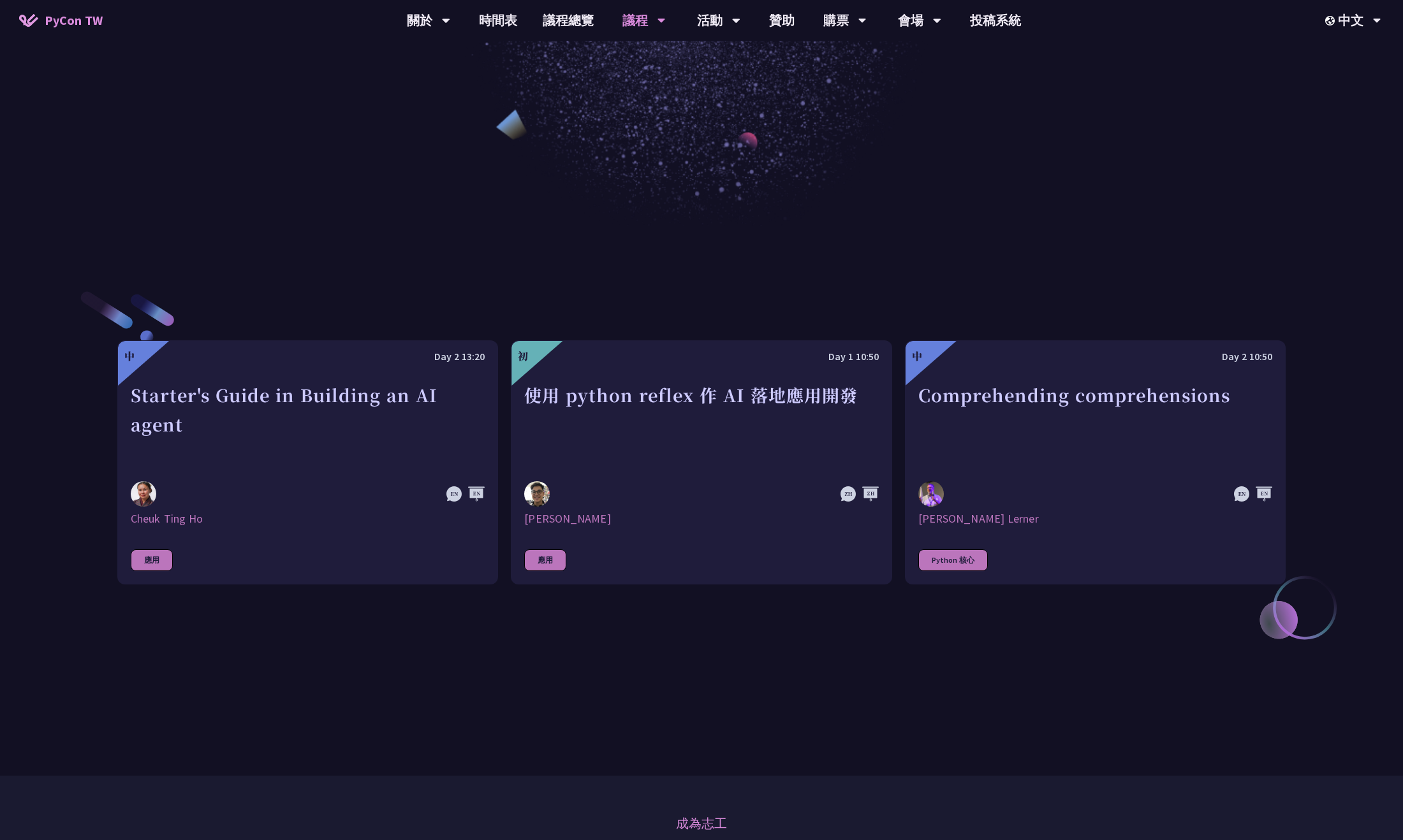
scroll to position [510, 0]
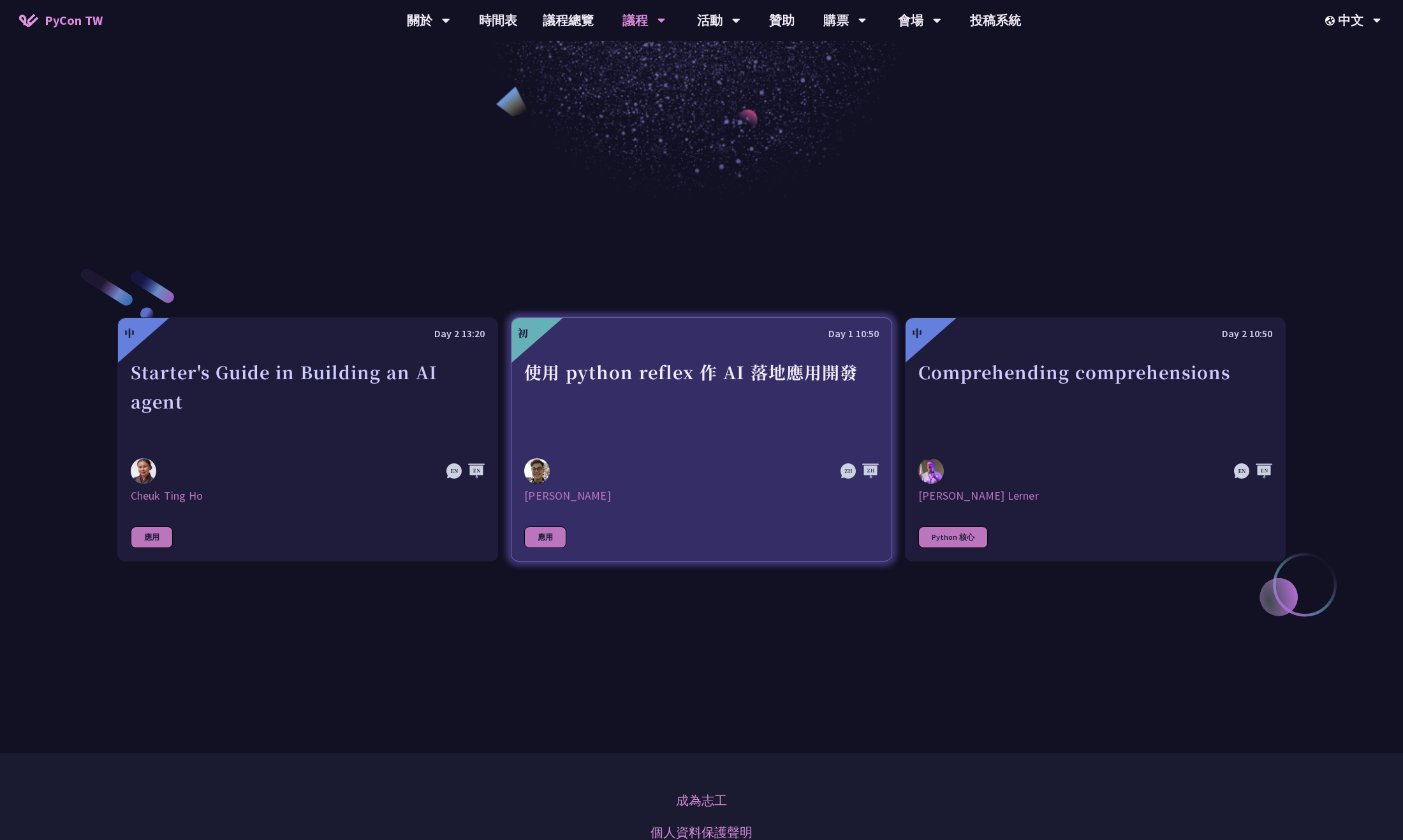
click at [625, 440] on div "使用 python reflex 作 AI 落地應用開發" at bounding box center [702, 401] width 354 height 88
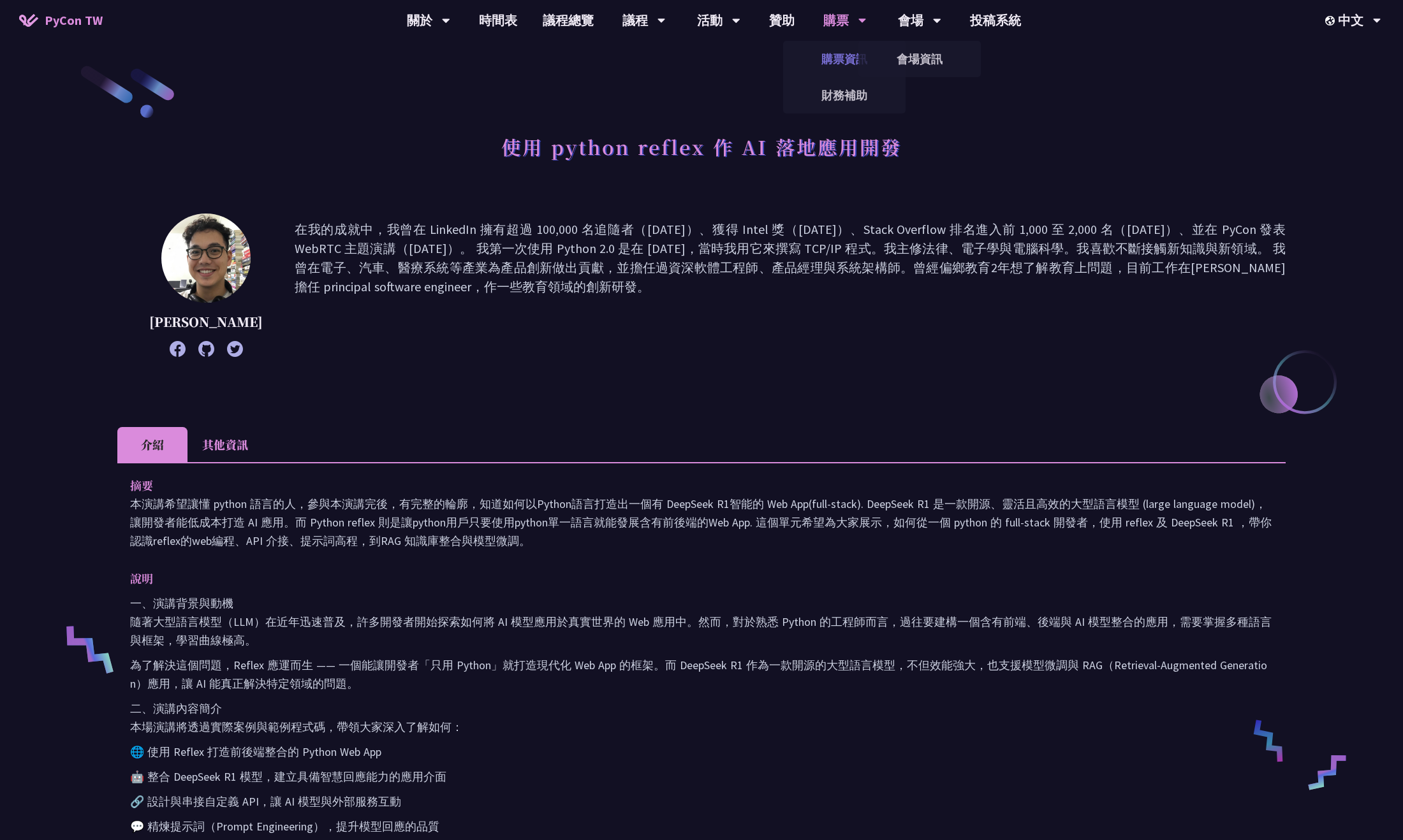
click at [818, 57] on link "購票資訊" at bounding box center [844, 58] width 122 height 30
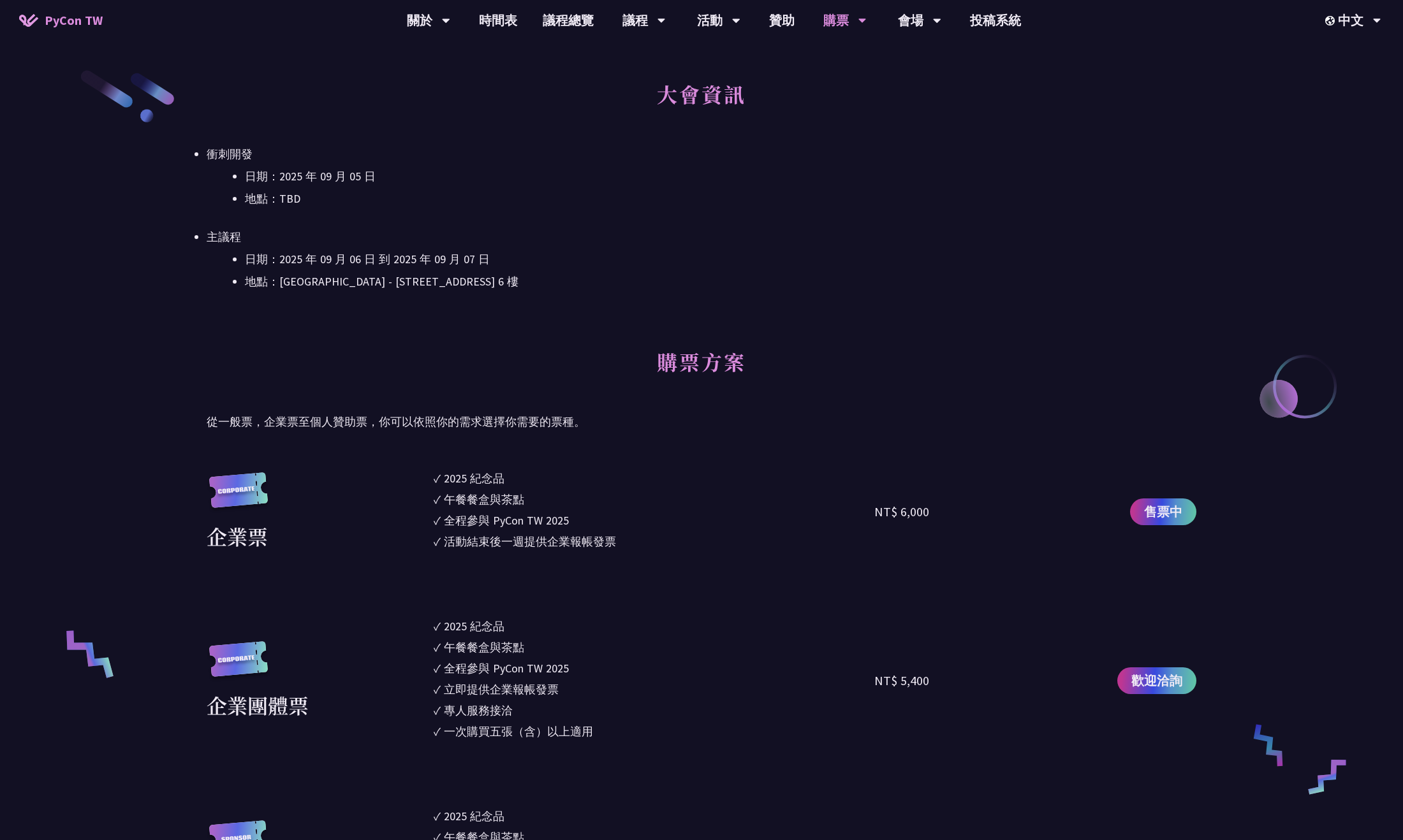
scroll to position [637, 0]
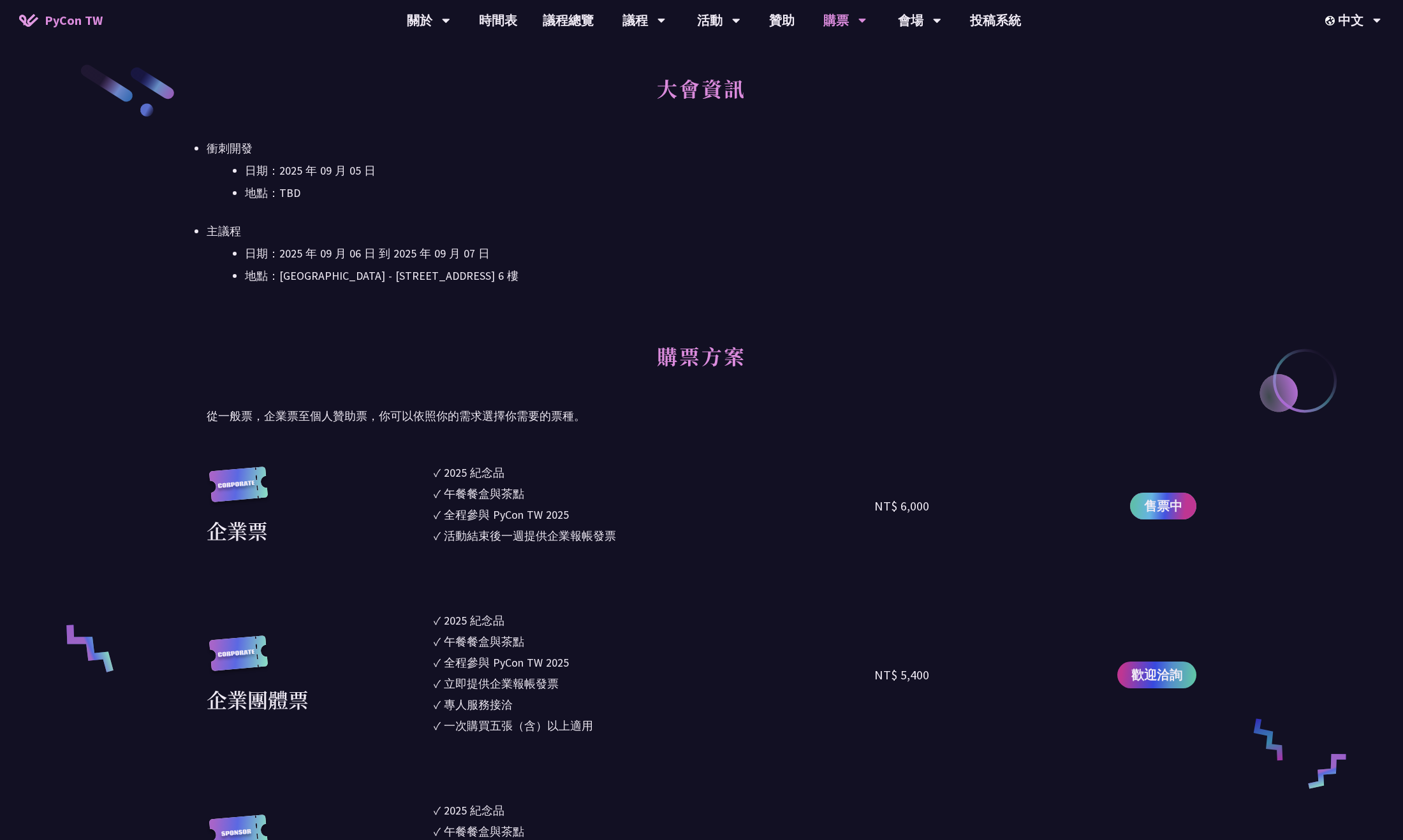
click at [818, 506] on span "售票中" at bounding box center [1163, 506] width 38 height 19
